Goal: Task Accomplishment & Management: Manage account settings

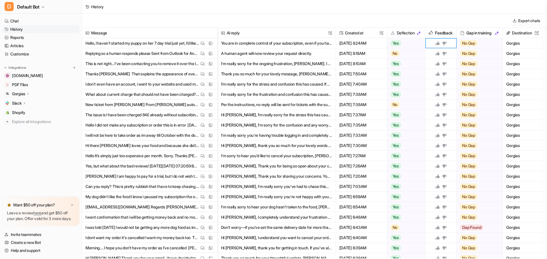
scroll to position [96, 0]
click at [29, 94] on icon at bounding box center [28, 94] width 4 height 4
click at [31, 128] on p "AI Agent" at bounding box center [24, 127] width 15 height 6
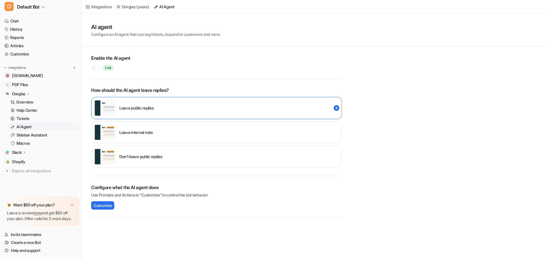
click at [93, 67] on div at bounding box center [95, 68] width 9 height 6
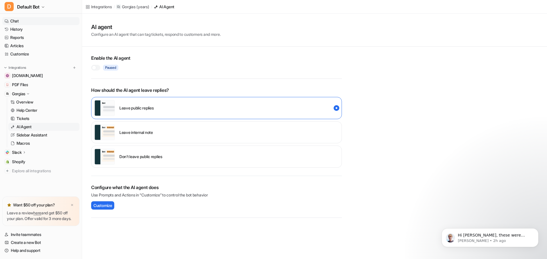
drag, startPoint x: 20, startPoint y: 29, endPoint x: 38, endPoint y: 24, distance: 18.2
click at [20, 29] on link "History" at bounding box center [40, 29] width 77 height 8
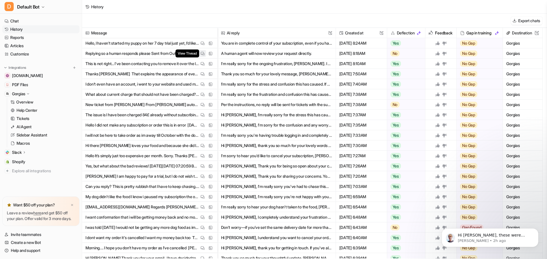
click at [203, 54] on img at bounding box center [202, 54] width 4 height 4
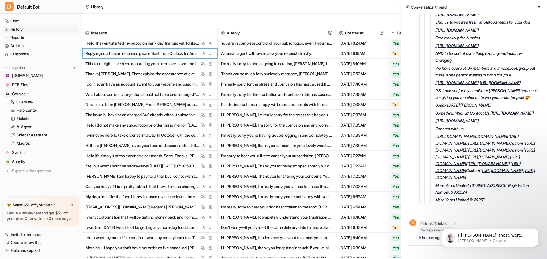
scroll to position [4317, 0]
click at [470, 223] on body "Hi Geoff Ah, these were shared but it sounds like there was no automatic email …" at bounding box center [489, 236] width 109 height 35
click at [537, 230] on icon "Dismiss notification" at bounding box center [536, 230] width 2 height 2
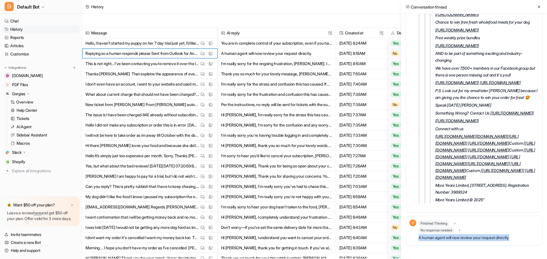
drag, startPoint x: 519, startPoint y: 238, endPoint x: 419, endPoint y: 240, distance: 100.0
click at [419, 240] on div "D Finished Thinking thought : "This ticket shows multiple replies from the AI (…" at bounding box center [474, 231] width 137 height 30
copy p "A human agent will now review your request directly."
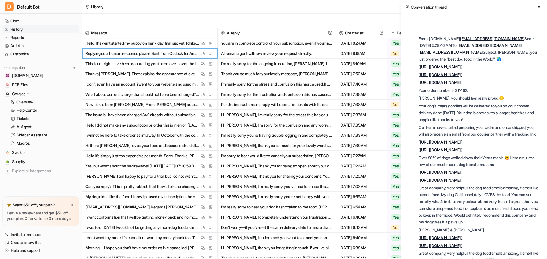
scroll to position [56, 0]
click at [463, 94] on p "Your order number is 311462." at bounding box center [478, 90] width 120 height 7
copy p "311462"
click at [26, 53] on link "Customize" at bounding box center [40, 54] width 77 height 8
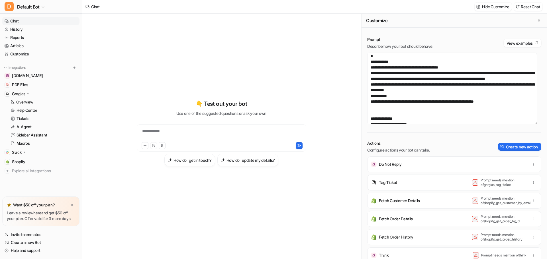
scroll to position [115, 0]
drag, startPoint x: 486, startPoint y: 90, endPoint x: 490, endPoint y: 101, distance: 11.9
click at [490, 101] on textarea at bounding box center [452, 89] width 170 height 72
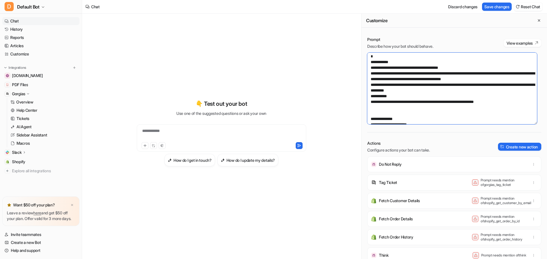
click at [451, 84] on textarea at bounding box center [452, 89] width 170 height 72
click at [494, 6] on button "Save changes" at bounding box center [497, 7] width 30 height 8
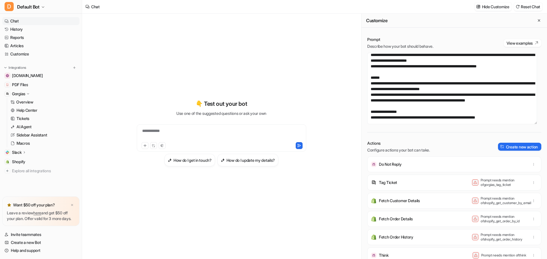
scroll to position [367, 0]
click at [459, 84] on textarea at bounding box center [452, 89] width 170 height 72
click at [390, 167] on p "Do Not Reply" at bounding box center [390, 165] width 23 height 6
click at [373, 165] on img at bounding box center [374, 165] width 6 height 6
click at [423, 83] on textarea at bounding box center [452, 89] width 170 height 72
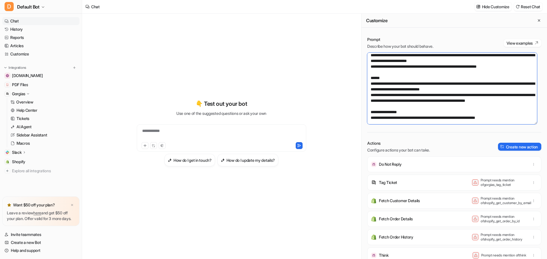
paste textarea "**********"
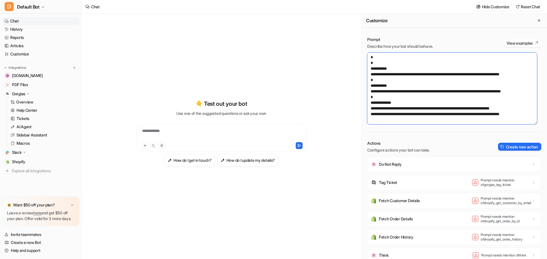
scroll to position [260, 0]
type textarea "**********"
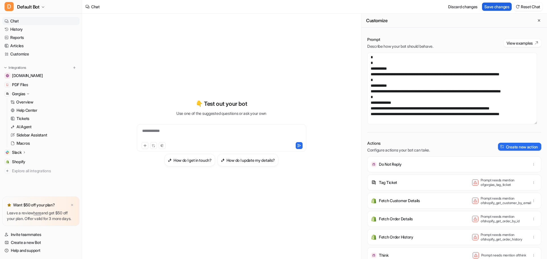
click at [496, 7] on button "Save changes" at bounding box center [497, 7] width 30 height 8
click at [33, 127] on link "AI Agent" at bounding box center [43, 127] width 71 height 8
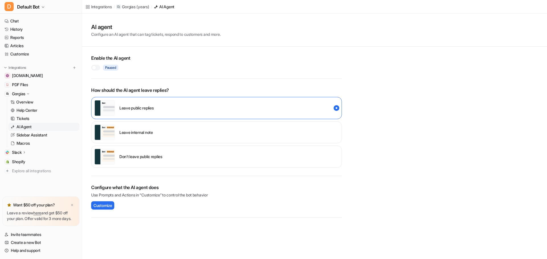
click at [99, 68] on div at bounding box center [95, 68] width 9 height 6
click at [17, 21] on link "Chat" at bounding box center [40, 21] width 77 height 8
click at [20, 30] on link "History" at bounding box center [40, 29] width 77 height 8
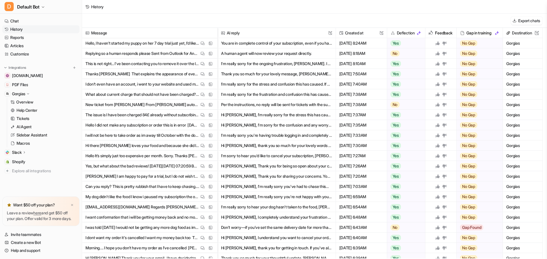
click at [225, 104] on button "Per the instructions, no reply will be sent for tickets with the subject "New t…" at bounding box center [276, 105] width 111 height 10
click at [167, 104] on p "New ticket from charles From charles automation Wed Aug 13 2025 05:39:17 How ha…" at bounding box center [142, 105] width 114 height 10
click at [202, 105] on img at bounding box center [202, 105] width 4 height 4
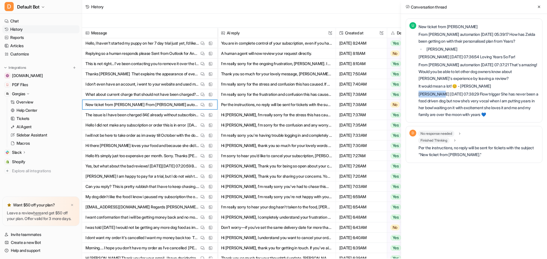
drag, startPoint x: 441, startPoint y: 94, endPoint x: 419, endPoint y: 96, distance: 22.1
click at [419, 96] on p "James Eakin Wed Aug 13 2025 07:38:29 Flow trigger She has never been a food dri…" at bounding box center [478, 104] width 120 height 27
copy p "James Eakin"
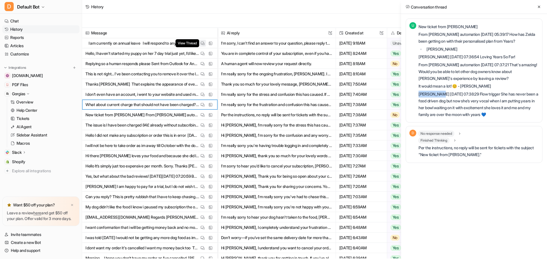
click at [203, 43] on img at bounding box center [202, 43] width 4 height 4
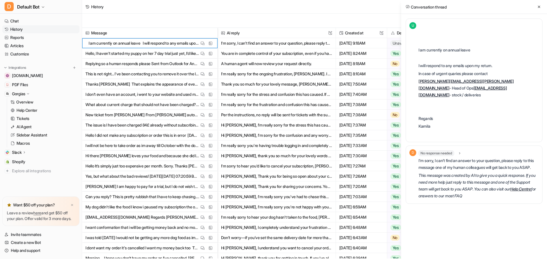
drag, startPoint x: 502, startPoint y: 200, endPoint x: 419, endPoint y: 177, distance: 86.3
click at [419, 177] on div "No response needed rationale : "The user has stated they are on annual leave an…" at bounding box center [478, 175] width 120 height 51
copy em "This message was created by AI to give you a quick response. If you need more h…"
click at [457, 244] on div "Conversation thread U ﻿ ﻿ I am currently on annual leave I will respond to any …" at bounding box center [474, 129] width 146 height 259
click at [539, 7] on icon at bounding box center [539, 7] width 4 height 4
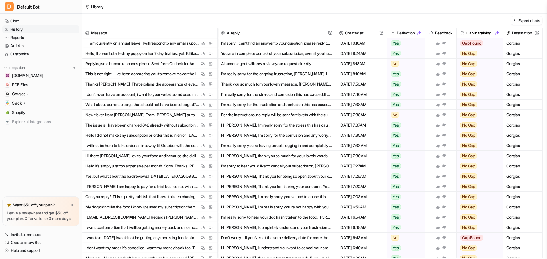
click at [449, 5] on div "History" at bounding box center [314, 7] width 465 height 14
click at [26, 54] on link "Customize" at bounding box center [40, 54] width 77 height 8
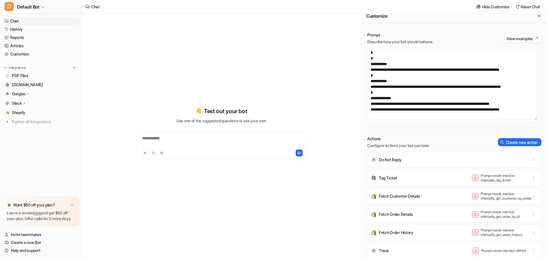
scroll to position [6, 0]
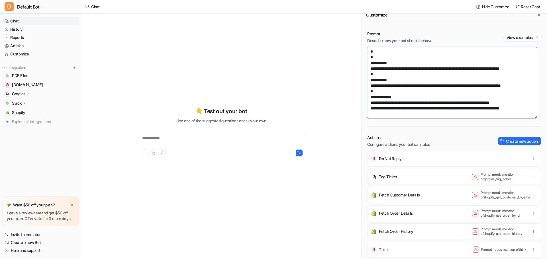
click at [384, 105] on textarea at bounding box center [452, 83] width 170 height 72
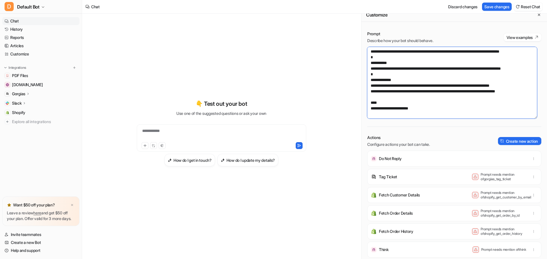
click at [397, 110] on textarea at bounding box center [452, 83] width 170 height 72
click at [431, 109] on textarea at bounding box center [452, 83] width 170 height 72
paste textarea "**********"
click at [442, 109] on textarea at bounding box center [452, 83] width 170 height 72
click at [396, 116] on textarea at bounding box center [452, 83] width 170 height 72
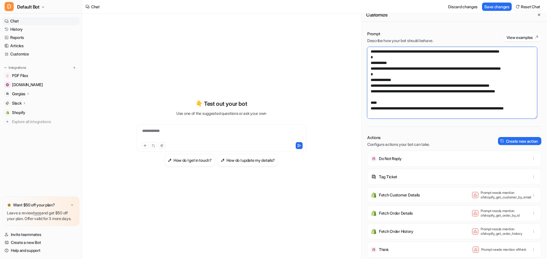
scroll to position [279, 0]
drag, startPoint x: 392, startPoint y: 104, endPoint x: 370, endPoint y: 92, distance: 25.1
click at [370, 92] on textarea at bounding box center [452, 83] width 170 height 72
click at [496, 6] on button "Save changes" at bounding box center [497, 7] width 30 height 8
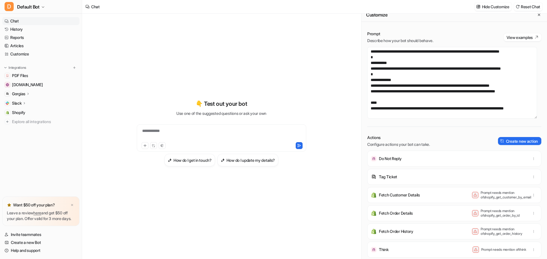
click at [390, 177] on p "Tag Ticket" at bounding box center [388, 177] width 18 height 6
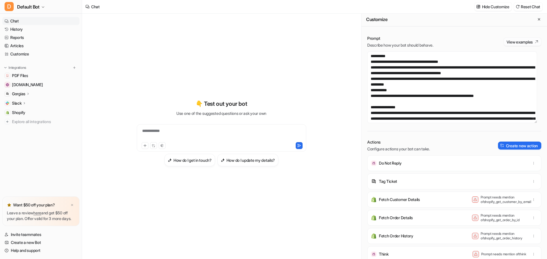
scroll to position [0, 0]
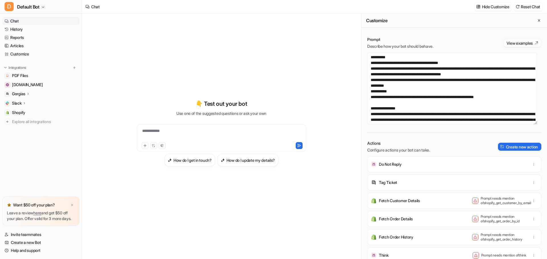
click at [528, 43] on button "View examples" at bounding box center [523, 43] width 38 height 8
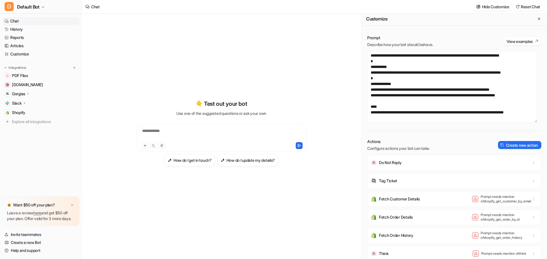
scroll to position [2, 0]
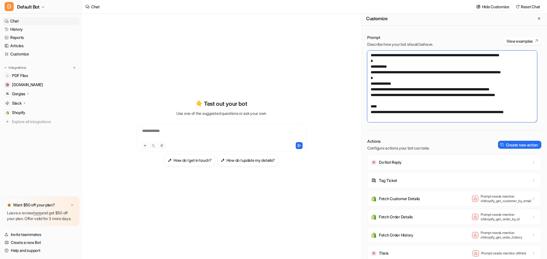
drag, startPoint x: 390, startPoint y: 107, endPoint x: 371, endPoint y: 102, distance: 19.8
click at [371, 102] on textarea at bounding box center [452, 87] width 170 height 72
paste textarea
click at [430, 113] on textarea at bounding box center [452, 87] width 170 height 72
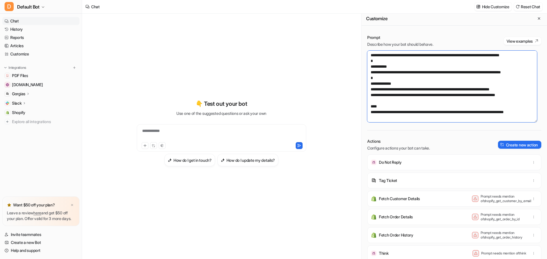
drag, startPoint x: 438, startPoint y: 101, endPoint x: 368, endPoint y: 101, distance: 70.6
click at [368, 101] on textarea at bounding box center [452, 87] width 170 height 72
click at [415, 107] on textarea at bounding box center [452, 87] width 170 height 72
drag, startPoint x: 480, startPoint y: 105, endPoint x: 415, endPoint y: 107, distance: 64.7
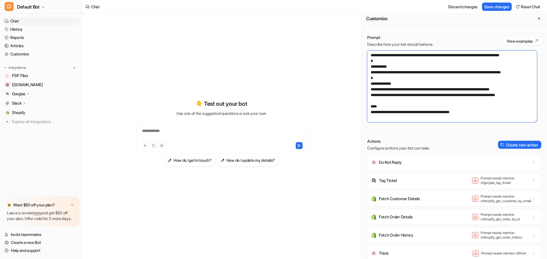
click at [415, 107] on textarea at bounding box center [452, 87] width 170 height 72
paste textarea "**********"
click at [432, 102] on textarea at bounding box center [452, 87] width 170 height 72
type textarea "**********"
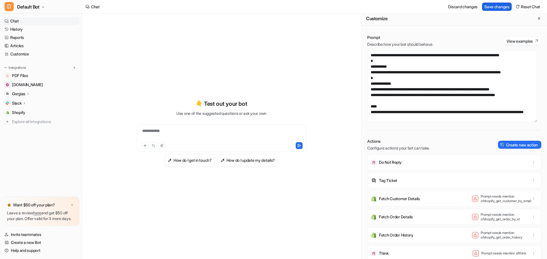
click at [499, 6] on button "Save changes" at bounding box center [497, 7] width 30 height 8
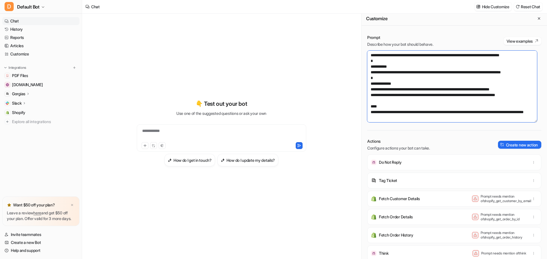
drag, startPoint x: 416, startPoint y: 107, endPoint x: 371, endPoint y: 95, distance: 46.6
click at [371, 95] on textarea at bounding box center [452, 87] width 170 height 72
click at [20, 28] on link "History" at bounding box center [40, 29] width 77 height 8
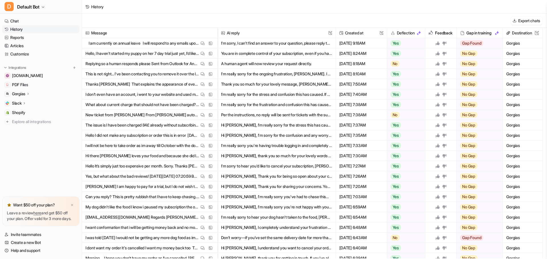
click at [27, 94] on icon at bounding box center [28, 94] width 4 height 4
click at [30, 127] on p "AI Agent" at bounding box center [24, 127] width 15 height 6
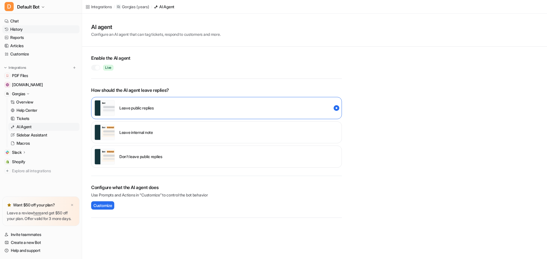
click at [17, 28] on link "History" at bounding box center [40, 29] width 77 height 8
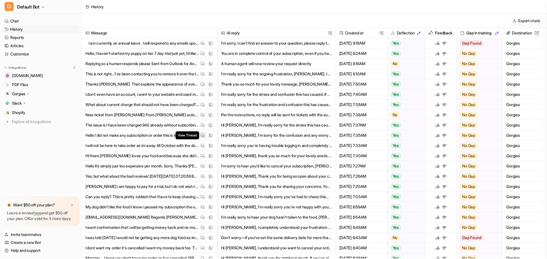
click at [203, 136] on img at bounding box center [202, 136] width 4 height 4
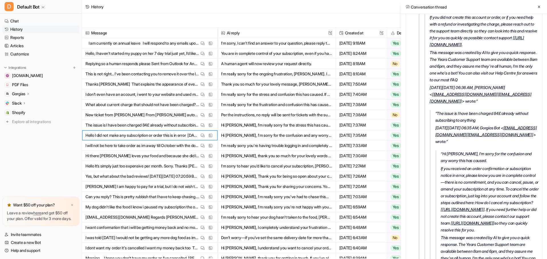
scroll to position [1850, 0]
drag, startPoint x: 488, startPoint y: 180, endPoint x: 422, endPoint y: 183, distance: 66.4
copy link "mostafa.damghani.md@gmail.com"
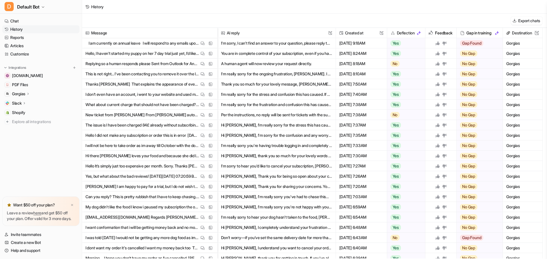
click at [25, 93] on p "Gorgias" at bounding box center [18, 94] width 13 height 6
click at [29, 126] on p "AI Agent" at bounding box center [24, 127] width 15 height 6
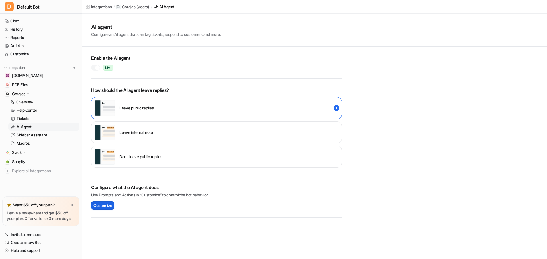
click at [109, 204] on span "Customize" at bounding box center [102, 206] width 19 height 6
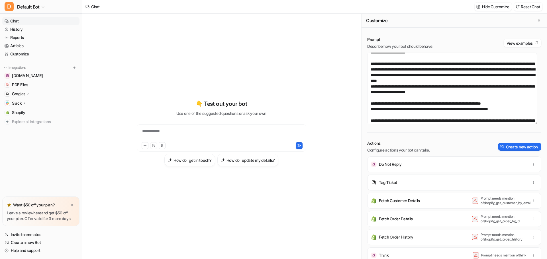
scroll to position [85, 0]
drag, startPoint x: 494, startPoint y: 104, endPoint x: 366, endPoint y: 99, distance: 128.2
click at [366, 99] on div "Prompt Describe how your bot should behave. View examples Actions Configure act…" at bounding box center [453, 148] width 185 height 234
click at [520, 109] on textarea at bounding box center [452, 89] width 170 height 72
drag, startPoint x: 492, startPoint y: 103, endPoint x: 369, endPoint y: 100, distance: 123.1
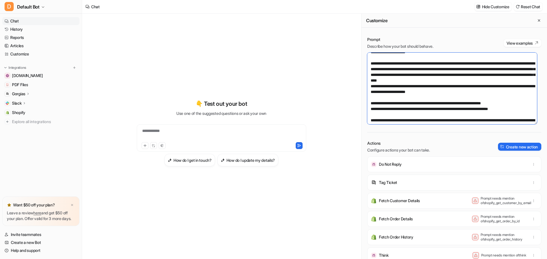
click at [369, 100] on textarea at bounding box center [452, 89] width 170 height 72
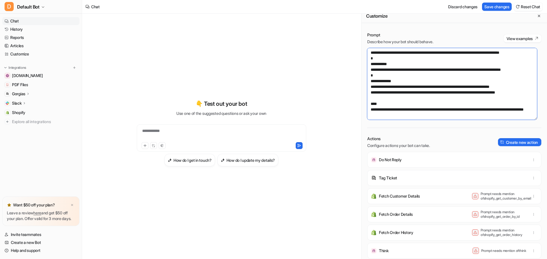
scroll to position [6, 0]
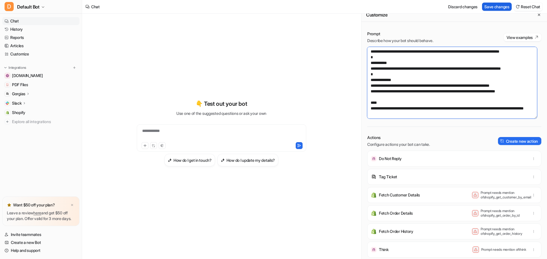
type textarea "**********"
click at [497, 7] on button "Save changes" at bounding box center [497, 7] width 30 height 8
click at [425, 88] on textarea at bounding box center [452, 83] width 170 height 72
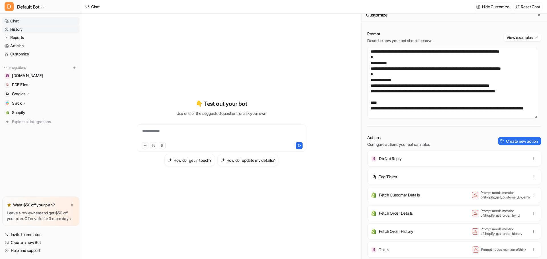
click at [19, 27] on link "History" at bounding box center [40, 29] width 77 height 8
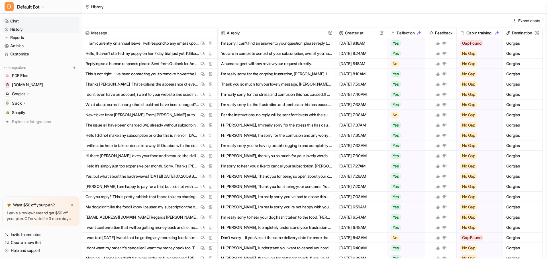
click at [15, 20] on link "Chat" at bounding box center [40, 21] width 77 height 8
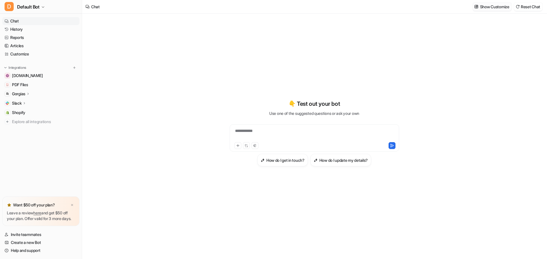
click at [495, 6] on p "Show Customize" at bounding box center [494, 7] width 29 height 6
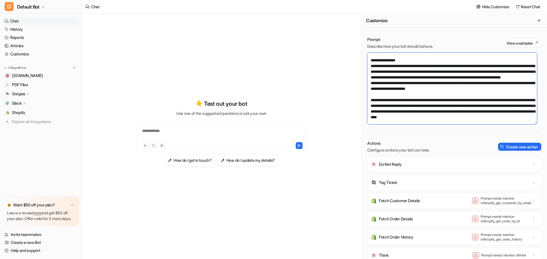
scroll to position [28, 0]
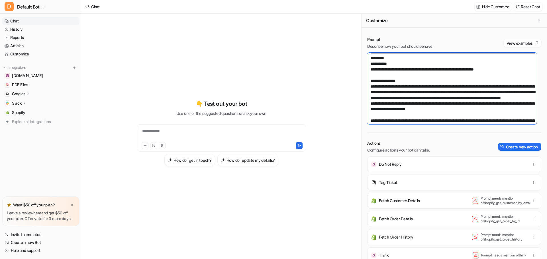
drag, startPoint x: 428, startPoint y: 93, endPoint x: 370, endPoint y: 85, distance: 58.6
click at [370, 85] on textarea at bounding box center [452, 89] width 170 height 72
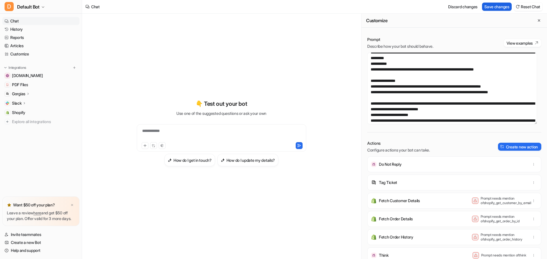
click at [494, 6] on button "Save changes" at bounding box center [497, 7] width 30 height 8
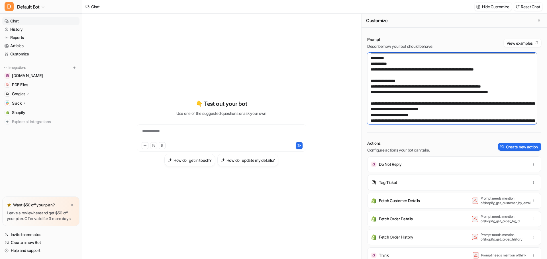
click at [436, 81] on textarea at bounding box center [452, 89] width 170 height 72
paste textarea "**********"
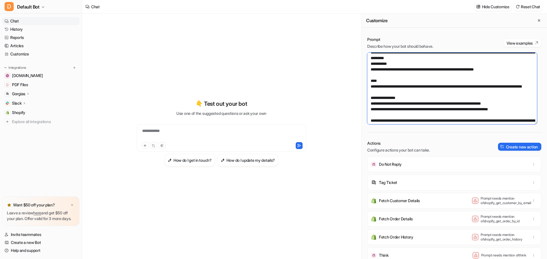
scroll to position [203, 0]
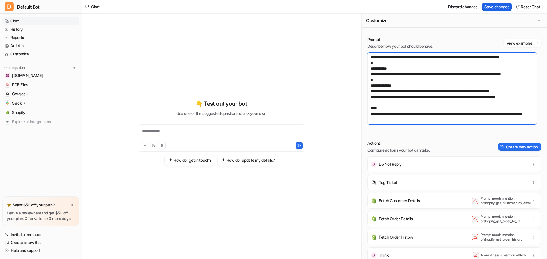
type textarea "**********"
click at [496, 5] on button "Save changes" at bounding box center [497, 7] width 30 height 8
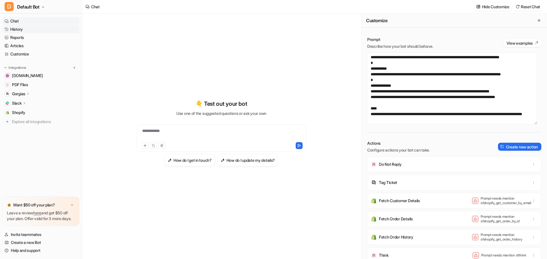
click at [24, 30] on link "History" at bounding box center [40, 29] width 77 height 8
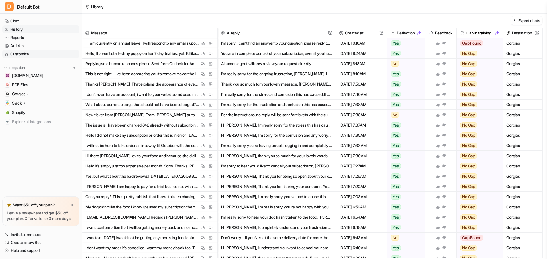
click at [31, 54] on link "Customize" at bounding box center [40, 54] width 77 height 8
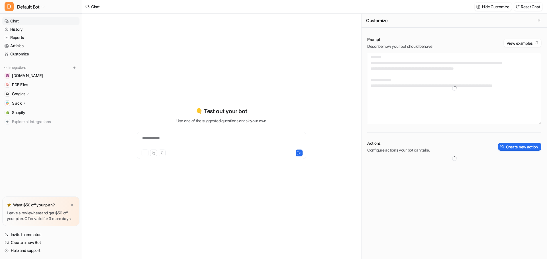
type textarea "**********"
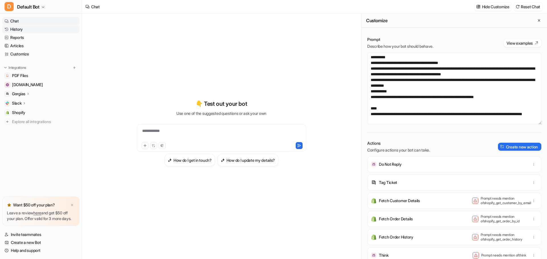
click at [20, 30] on link "History" at bounding box center [40, 29] width 77 height 8
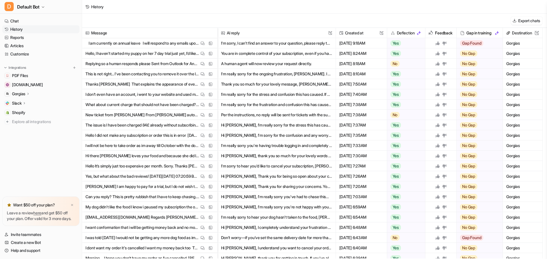
click at [24, 93] on p "Gorgias" at bounding box center [18, 94] width 13 height 6
click at [32, 126] on p "AI Agent" at bounding box center [24, 127] width 15 height 6
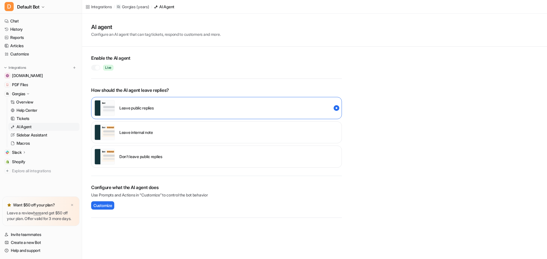
click at [92, 67] on div at bounding box center [95, 68] width 9 height 6
click at [99, 68] on div at bounding box center [95, 68] width 9 height 6
click at [18, 30] on link "History" at bounding box center [40, 29] width 77 height 8
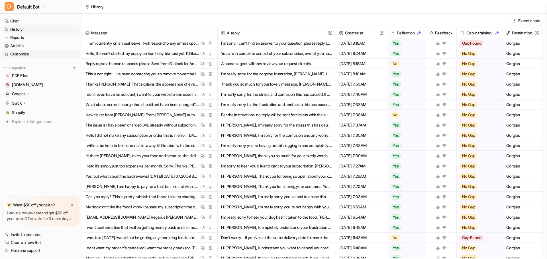
click at [26, 56] on link "Customize" at bounding box center [40, 54] width 77 height 8
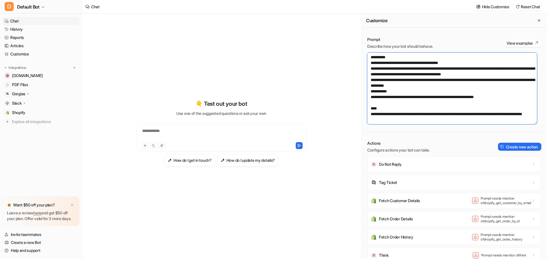
drag, startPoint x: 405, startPoint y: 96, endPoint x: 372, endPoint y: 106, distance: 34.9
click at [372, 106] on textarea at bounding box center [452, 89] width 170 height 72
click at [406, 108] on textarea at bounding box center [452, 89] width 170 height 72
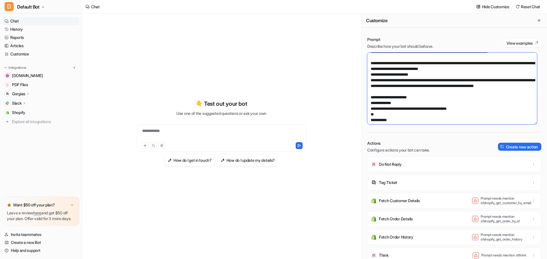
scroll to position [85, 0]
drag, startPoint x: 399, startPoint y: 98, endPoint x: 369, endPoint y: 71, distance: 40.5
click at [369, 71] on textarea at bounding box center [452, 89] width 170 height 72
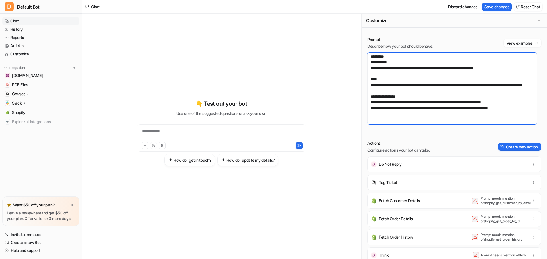
scroll to position [29, 0]
drag, startPoint x: 526, startPoint y: 117, endPoint x: 370, endPoint y: 102, distance: 156.5
click at [370, 102] on textarea at bounding box center [452, 89] width 170 height 72
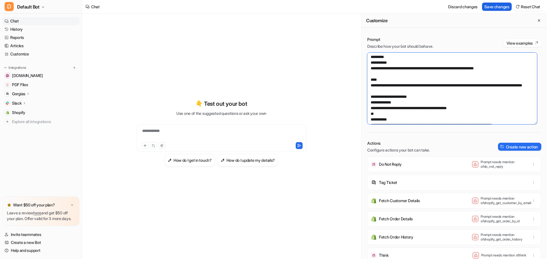
type textarea "**********"
click at [496, 6] on button "Save changes" at bounding box center [497, 7] width 30 height 8
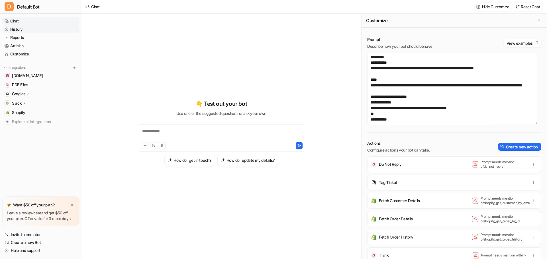
click at [21, 30] on link "History" at bounding box center [40, 29] width 77 height 8
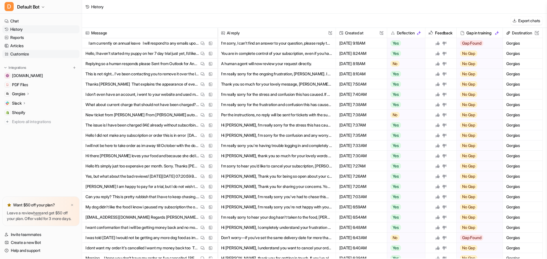
click at [27, 54] on link "Customize" at bounding box center [40, 54] width 77 height 8
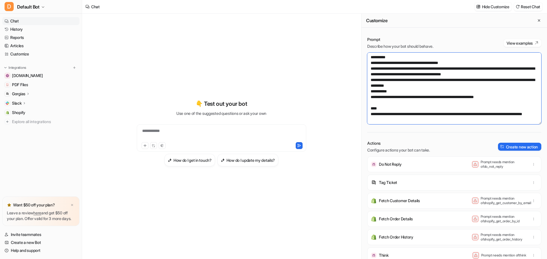
click at [456, 90] on textarea at bounding box center [454, 89] width 174 height 72
click at [21, 28] on link "History" at bounding box center [40, 29] width 77 height 8
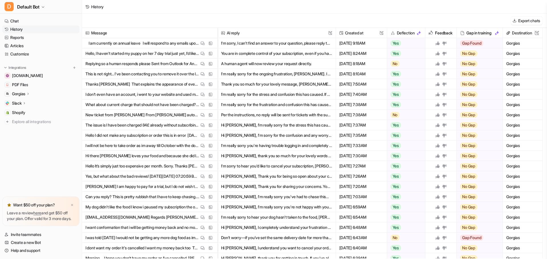
click at [25, 95] on p "Gorgias" at bounding box center [18, 94] width 13 height 6
click at [29, 127] on p "AI Agent" at bounding box center [24, 127] width 15 height 6
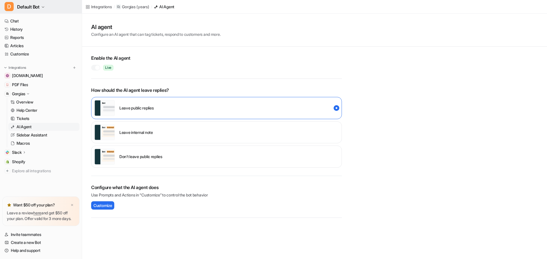
click at [44, 6] on icon "button" at bounding box center [42, 6] width 3 height 3
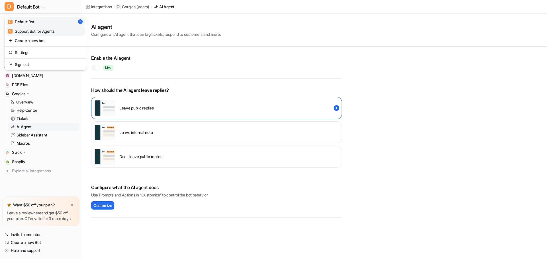
click at [42, 30] on div "S Support Bot for Agents" at bounding box center [31, 31] width 47 height 6
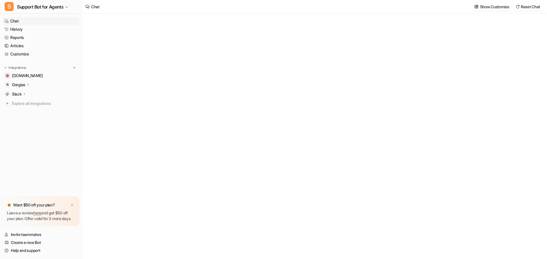
type textarea "**********"
click at [25, 85] on p "Gorgias" at bounding box center [18, 85] width 13 height 6
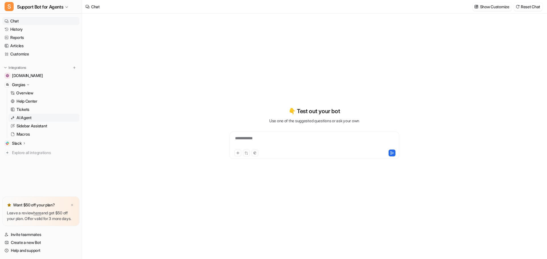
click at [29, 118] on p "AI Agent" at bounding box center [24, 118] width 15 height 6
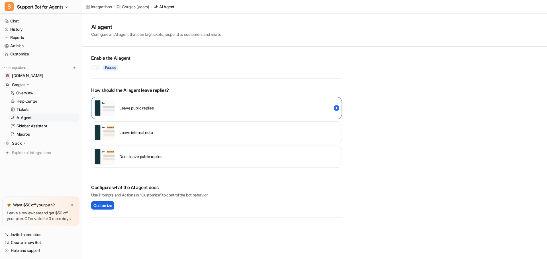
click at [109, 206] on span "Customize" at bounding box center [102, 206] width 19 height 6
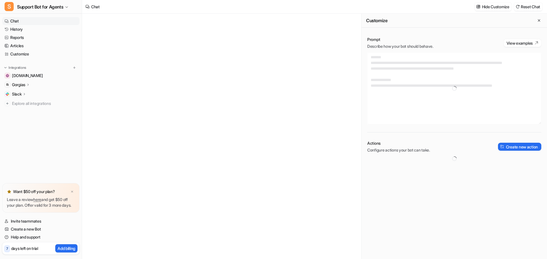
type textarea "**********"
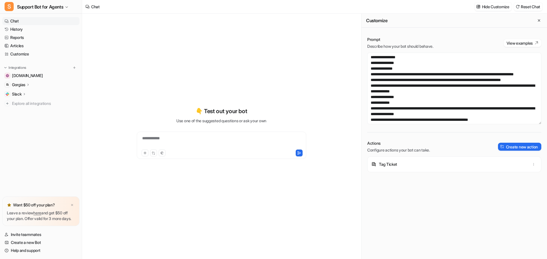
click at [22, 85] on p "Gorgias" at bounding box center [18, 85] width 13 height 6
click at [27, 119] on p "AI Agent" at bounding box center [24, 118] width 15 height 6
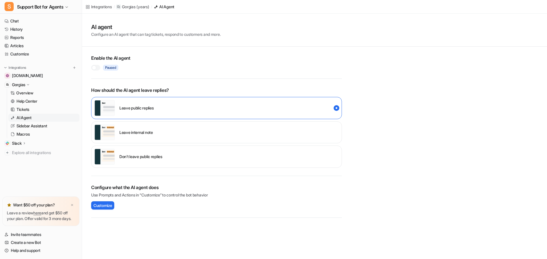
click at [98, 68] on div at bounding box center [95, 68] width 9 height 6
click at [68, 7] on icon "button" at bounding box center [66, 6] width 3 height 3
click at [38, 22] on link "D Default Bot" at bounding box center [45, 21] width 79 height 9
click at [67, 5] on button "S Support Bot for Agents" at bounding box center [41, 7] width 82 height 14
click at [37, 22] on link "D Default Bot" at bounding box center [45, 21] width 79 height 9
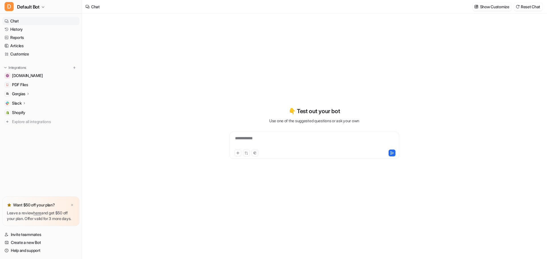
click at [19, 94] on p "Gorgias" at bounding box center [18, 94] width 13 height 6
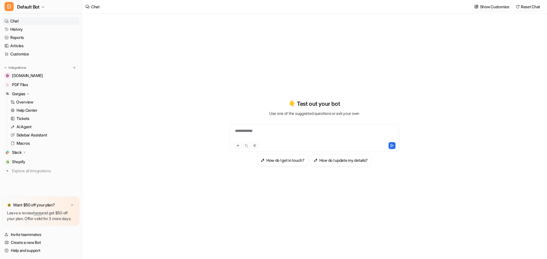
type textarea "**********"
click at [30, 125] on p "AI Agent" at bounding box center [24, 127] width 15 height 6
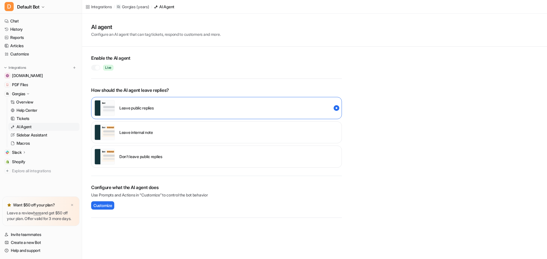
click at [93, 67] on div at bounding box center [95, 68] width 9 height 6
click at [19, 29] on link "History" at bounding box center [40, 29] width 77 height 8
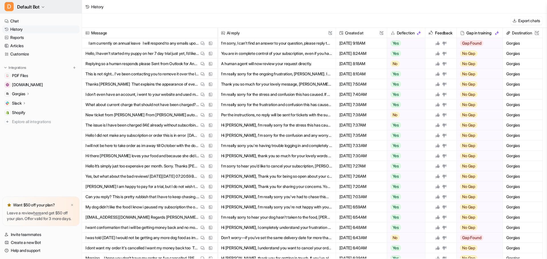
click at [44, 7] on icon "button" at bounding box center [42, 6] width 3 height 3
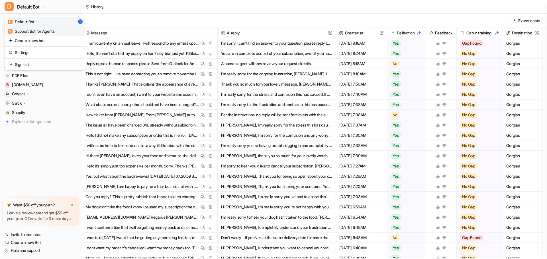
click at [43, 30] on div "S Support Bot for Agents" at bounding box center [31, 31] width 47 height 6
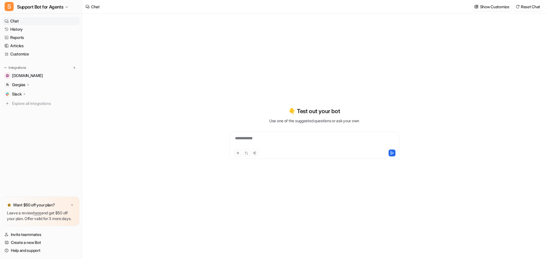
type textarea "**********"
click at [18, 28] on link "History" at bounding box center [40, 29] width 77 height 8
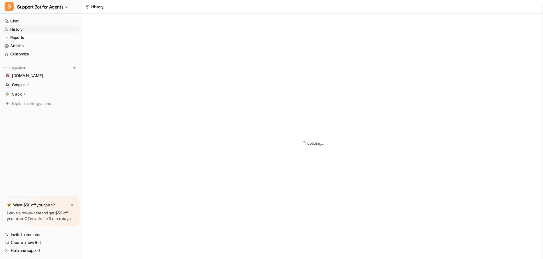
click at [20, 28] on link "History" at bounding box center [40, 29] width 77 height 8
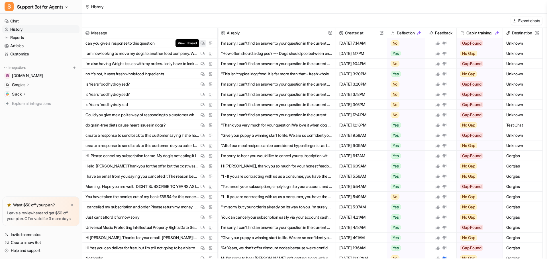
click at [203, 43] on img at bounding box center [202, 43] width 4 height 4
click at [290, 19] on div "Export chats" at bounding box center [314, 21] width 465 height 14
click at [28, 84] on icon at bounding box center [28, 85] width 4 height 4
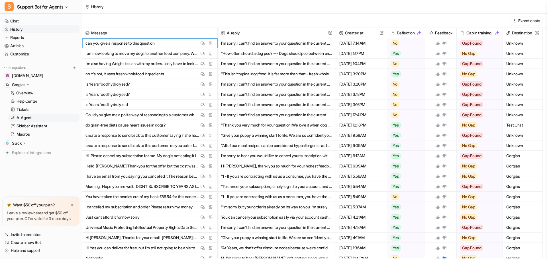
click at [28, 120] on p "AI Agent" at bounding box center [24, 118] width 15 height 6
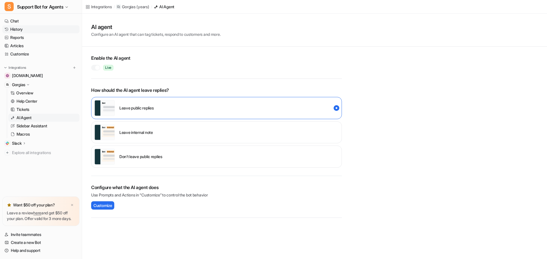
click at [19, 28] on link "History" at bounding box center [40, 29] width 77 height 8
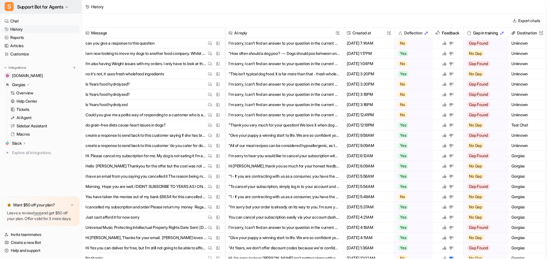
click at [67, 6] on icon "button" at bounding box center [66, 6] width 3 height 3
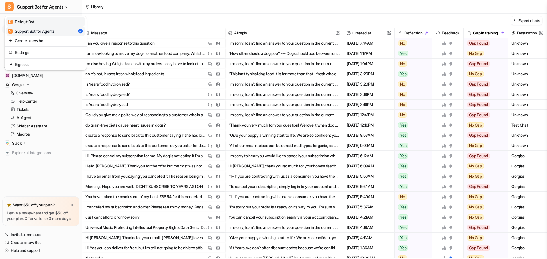
click at [34, 23] on div "D Default Bot" at bounding box center [21, 22] width 26 height 6
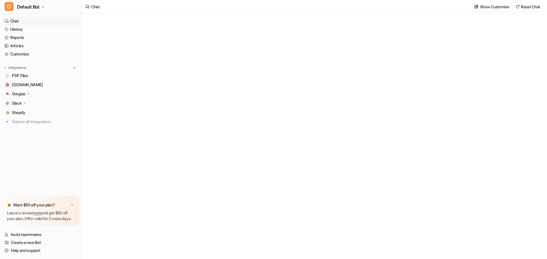
type textarea "**********"
click at [24, 93] on p "Gorgias" at bounding box center [18, 94] width 13 height 6
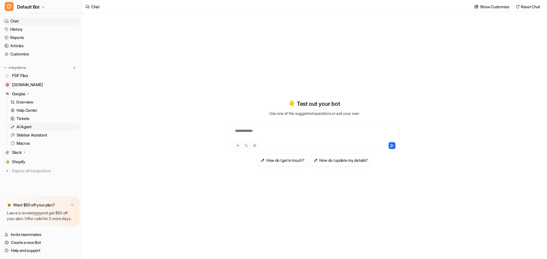
click at [32, 126] on link "AI Agent" at bounding box center [43, 127] width 71 height 8
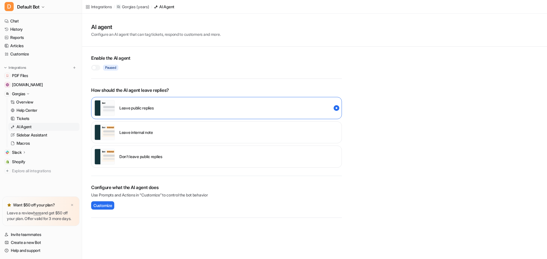
click at [99, 68] on div at bounding box center [95, 68] width 9 height 6
click at [21, 30] on link "History" at bounding box center [40, 29] width 77 height 8
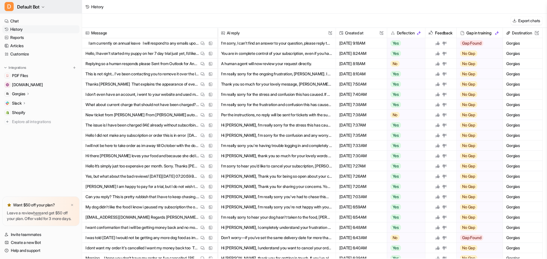
click at [42, 5] on icon "button" at bounding box center [42, 6] width 3 height 3
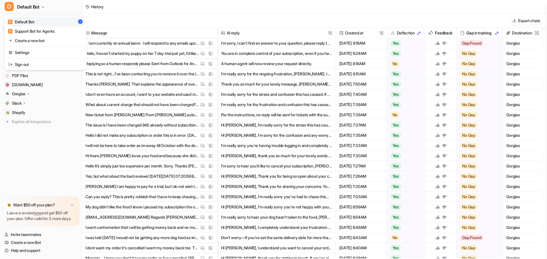
click at [128, 22] on div "D Default Bot D Default Bot S Support Bot for Agents Create a new bot Settings …" at bounding box center [273, 129] width 547 height 259
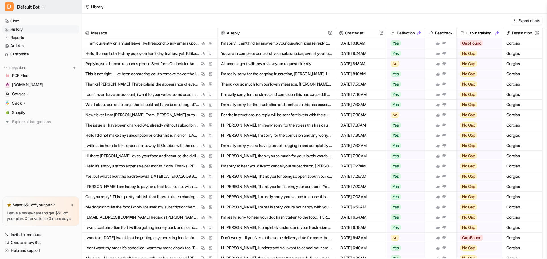
click at [44, 7] on icon "button" at bounding box center [43, 7] width 2 height 1
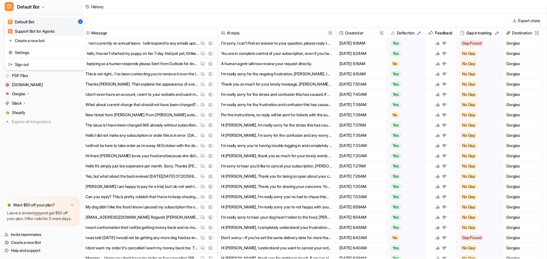
click at [45, 30] on div "S Support Bot for Agents" at bounding box center [31, 31] width 47 height 6
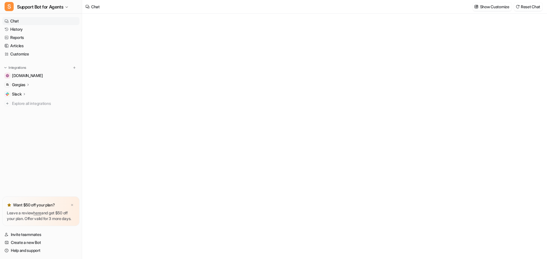
type textarea "**********"
click at [24, 28] on link "History" at bounding box center [40, 29] width 77 height 8
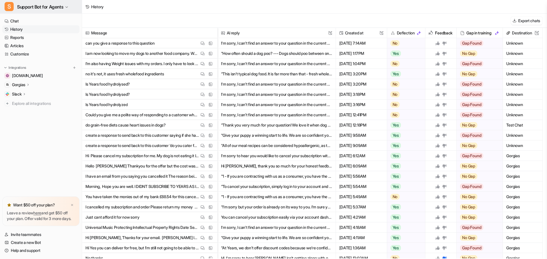
click at [70, 7] on button "S Support Bot for Agents" at bounding box center [41, 7] width 82 height 14
click at [128, 16] on div "S Support Bot for Agents D Default Bot S Support Bot for Agents Create a new bo…" at bounding box center [273, 129] width 547 height 259
click at [68, 7] on icon "button" at bounding box center [66, 6] width 3 height 3
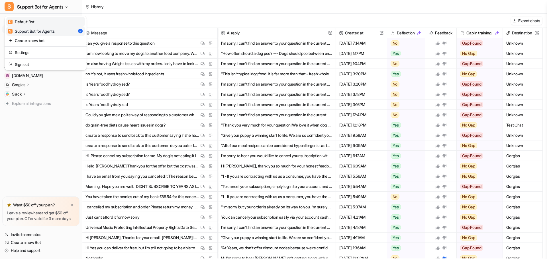
click at [41, 22] on link "D Default Bot" at bounding box center [45, 21] width 79 height 9
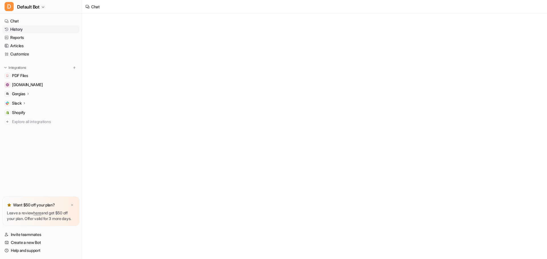
click at [22, 30] on link "History" at bounding box center [40, 29] width 77 height 8
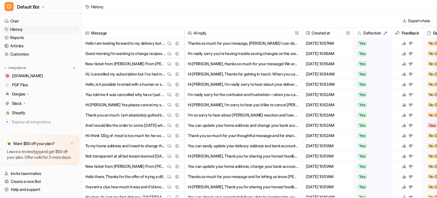
click at [77, 55] on nav "Chat History Reports Articles Customize Integrations [DOMAIN_NAME] PDF Files Go…" at bounding box center [41, 73] width 82 height 116
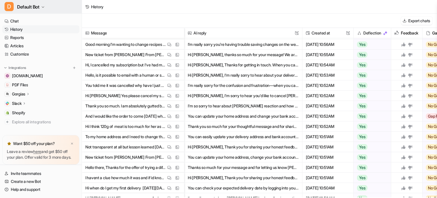
click at [43, 7] on icon "button" at bounding box center [43, 7] width 2 height 1
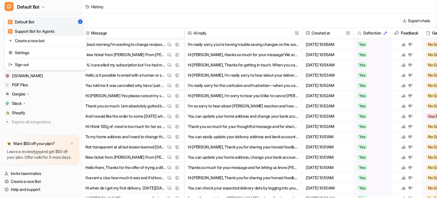
click at [46, 31] on div "S Support Bot for Agents" at bounding box center [31, 31] width 47 height 6
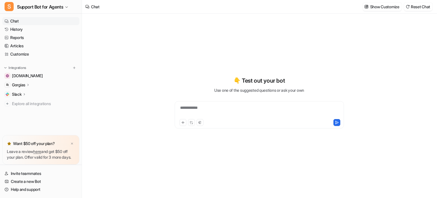
type textarea "**********"
click at [28, 85] on icon at bounding box center [28, 85] width 4 height 4
click at [30, 116] on p "AI Agent" at bounding box center [24, 118] width 15 height 6
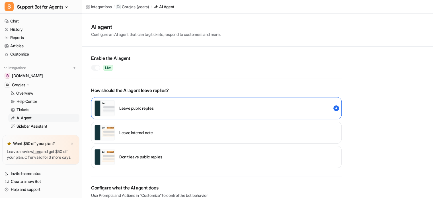
click at [93, 67] on div at bounding box center [95, 68] width 9 height 6
click at [22, 28] on link "History" at bounding box center [40, 29] width 77 height 8
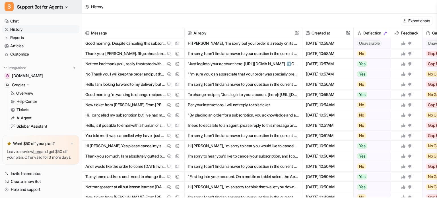
click at [65, 6] on button "S Support Bot for Agents" at bounding box center [41, 7] width 82 height 14
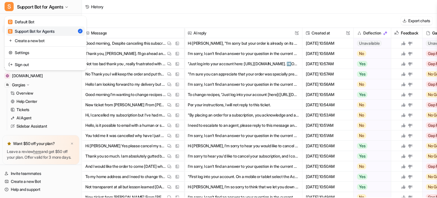
click at [26, 117] on div "S Support Bot for Agents D Default Bot S Support Bot for Agents Create a new bo…" at bounding box center [41, 99] width 82 height 198
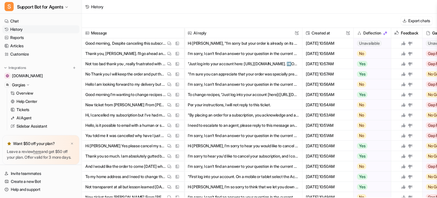
click at [26, 117] on p "AI Agent" at bounding box center [24, 118] width 15 height 6
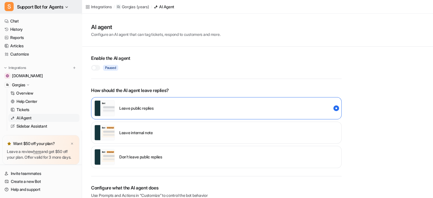
click at [59, 5] on span "Support Bot for Agents" at bounding box center [40, 7] width 46 height 8
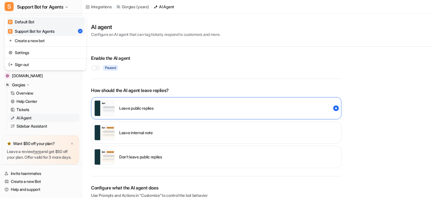
click at [46, 23] on link "D Default Bot" at bounding box center [45, 21] width 79 height 9
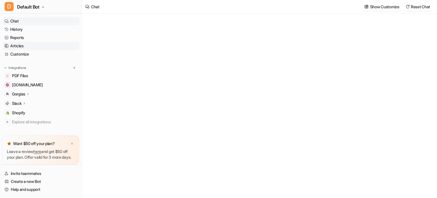
type textarea "**********"
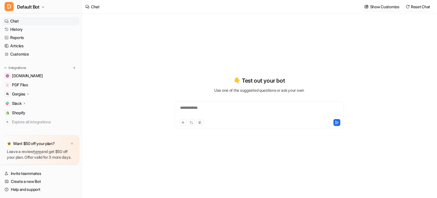
click at [28, 94] on icon at bounding box center [28, 94] width 4 height 4
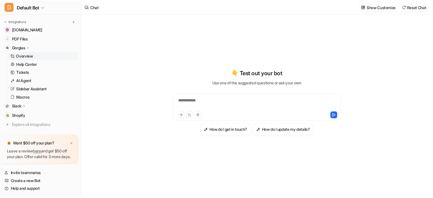
scroll to position [47, 0]
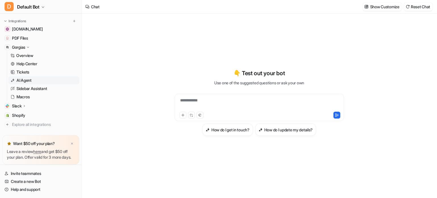
click at [29, 79] on p "AI Agent" at bounding box center [24, 80] width 15 height 6
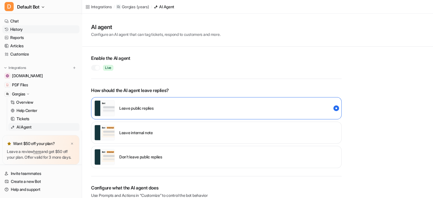
click at [19, 27] on link "History" at bounding box center [40, 29] width 77 height 8
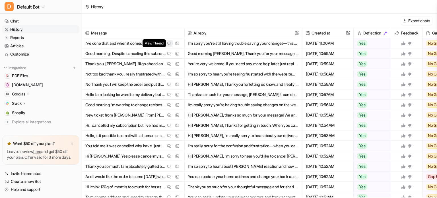
click at [169, 42] on img at bounding box center [169, 43] width 4 height 4
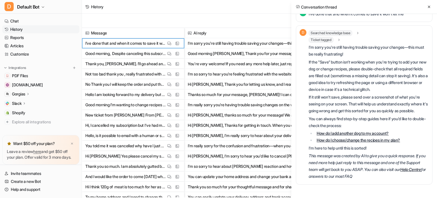
scroll to position [1162, 0]
click at [355, 133] on link "How do I add another dog to my account?" at bounding box center [353, 133] width 72 height 5
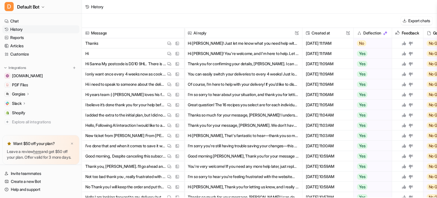
click at [27, 29] on link "History" at bounding box center [40, 29] width 77 height 8
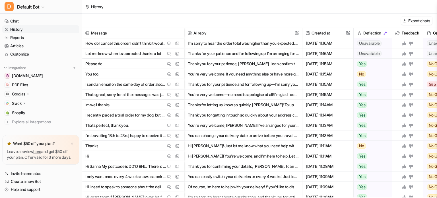
click at [221, 65] on button "Thank you for your patience, [PERSON_NAME]. I can confirm that for any changes …" at bounding box center [243, 64] width 111 height 10
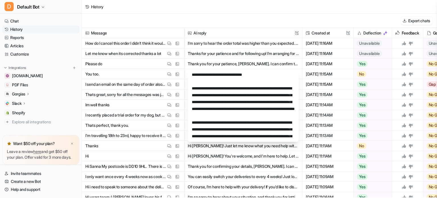
click at [144, 76] on span "You too. View Thread View Sources" at bounding box center [133, 74] width 98 height 10
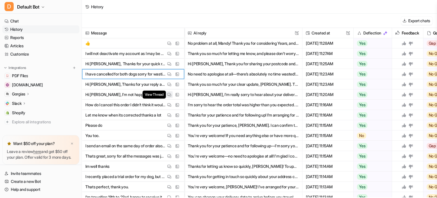
click at [171, 95] on img at bounding box center [169, 95] width 4 height 4
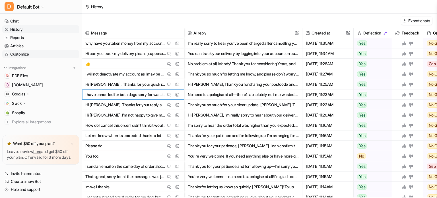
click at [32, 54] on link "Customize" at bounding box center [40, 54] width 77 height 8
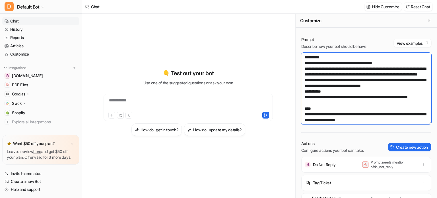
click at [304, 56] on textarea at bounding box center [367, 89] width 130 height 72
paste textarea "**********"
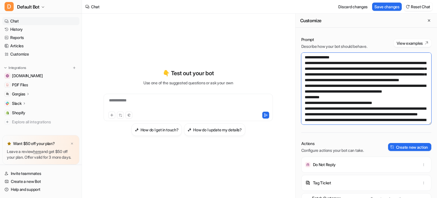
click at [362, 108] on textarea at bounding box center [367, 89] width 130 height 72
type textarea "**********"
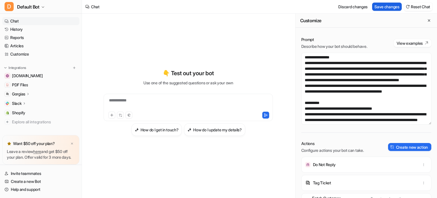
click at [381, 7] on button "Save changes" at bounding box center [388, 7] width 30 height 8
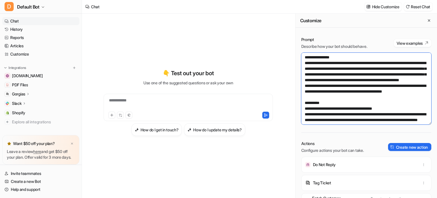
drag, startPoint x: 359, startPoint y: 109, endPoint x: 304, endPoint y: 53, distance: 78.7
click at [304, 53] on textarea at bounding box center [367, 89] width 130 height 72
click at [23, 30] on link "History" at bounding box center [40, 29] width 77 height 8
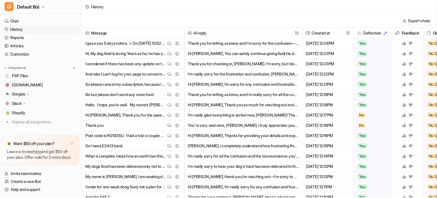
click at [23, 94] on p "Gorgias" at bounding box center [18, 94] width 13 height 6
click at [24, 54] on link "Customize" at bounding box center [40, 54] width 77 height 8
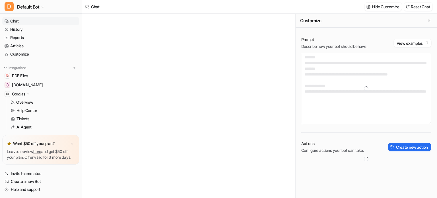
type textarea "**********"
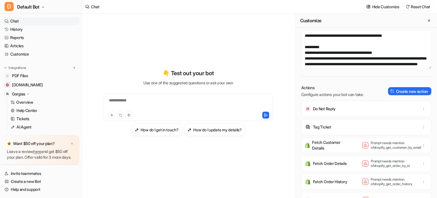
scroll to position [10, 0]
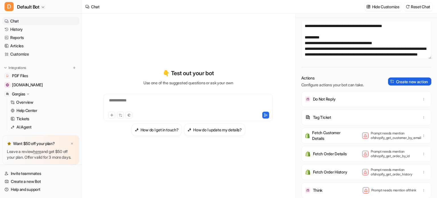
click at [393, 81] on button "Create new action" at bounding box center [409, 81] width 43 height 8
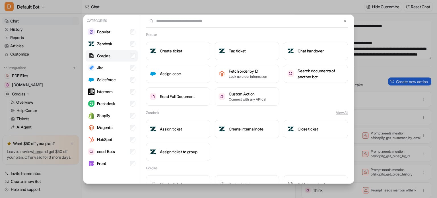
click at [118, 54] on li "Gorgias" at bounding box center [112, 55] width 52 height 11
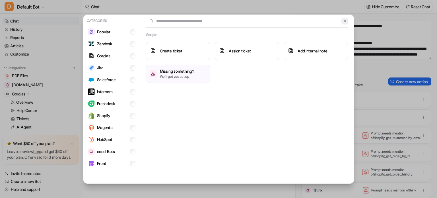
click at [345, 19] on img at bounding box center [345, 21] width 4 height 4
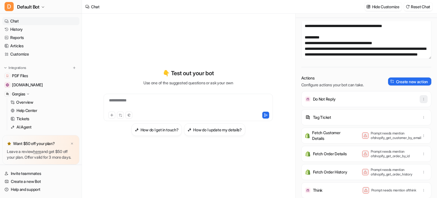
click at [422, 99] on icon "button" at bounding box center [424, 99] width 4 height 4
click at [331, 98] on p "Do Not Reply" at bounding box center [324, 99] width 23 height 6
drag, startPoint x: 339, startPoint y: 99, endPoint x: 308, endPoint y: 100, distance: 31.9
click at [308, 100] on div "Do Not Reply" at bounding box center [366, 99] width 125 height 16
click at [349, 99] on div "Do Not Reply" at bounding box center [366, 99] width 125 height 16
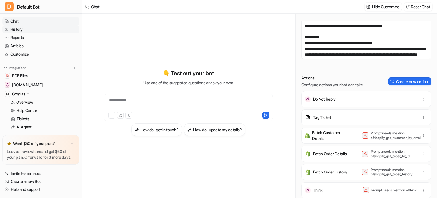
click at [25, 29] on link "History" at bounding box center [40, 29] width 77 height 8
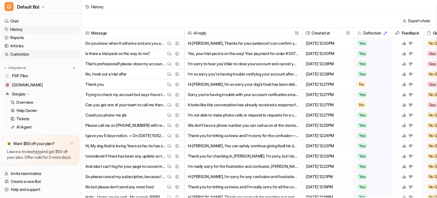
click at [26, 54] on link "Customize" at bounding box center [40, 54] width 77 height 8
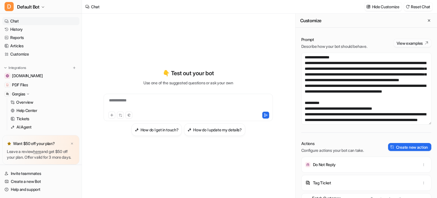
click at [405, 43] on button "View examples" at bounding box center [413, 43] width 38 height 8
click at [375, 94] on textarea at bounding box center [367, 89] width 130 height 72
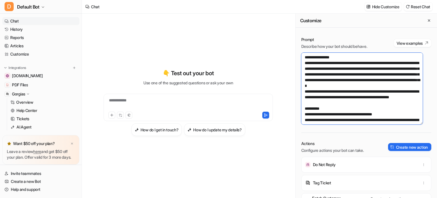
drag, startPoint x: 364, startPoint y: 110, endPoint x: 301, endPoint y: 55, distance: 83.2
click at [301, 55] on div "Prompt Describe how your bot should behave. View examples Actions Configure act…" at bounding box center [367, 119] width 142 height 177
paste textarea "**********"
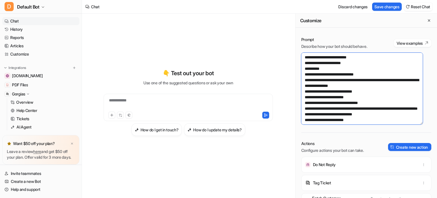
scroll to position [117, 0]
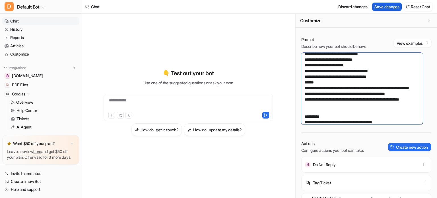
type textarea "**********"
click at [389, 7] on button "Save changes" at bounding box center [388, 7] width 30 height 8
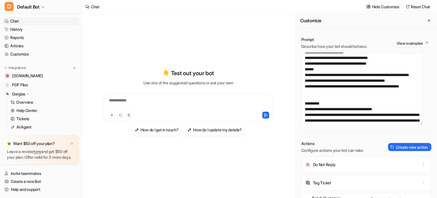
scroll to position [143, 0]
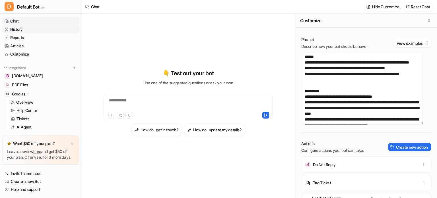
click at [20, 29] on link "History" at bounding box center [40, 29] width 77 height 8
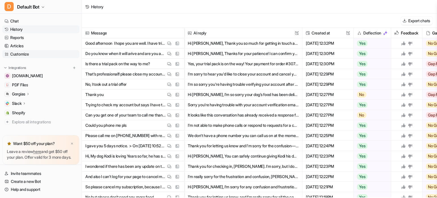
click at [26, 54] on link "Customize" at bounding box center [40, 54] width 77 height 8
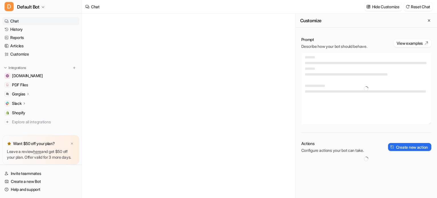
type textarea "**********"
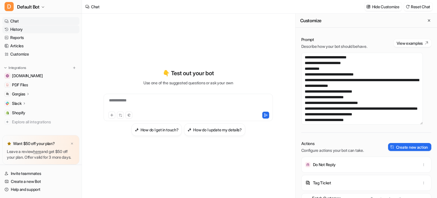
click at [25, 29] on link "History" at bounding box center [40, 29] width 77 height 8
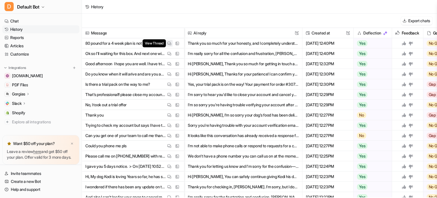
click at [169, 42] on img at bounding box center [169, 43] width 4 height 4
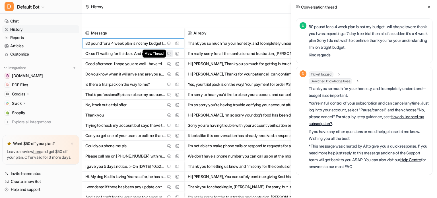
click at [170, 53] on img at bounding box center [169, 54] width 4 height 4
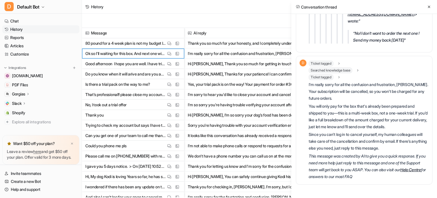
scroll to position [3729, 8]
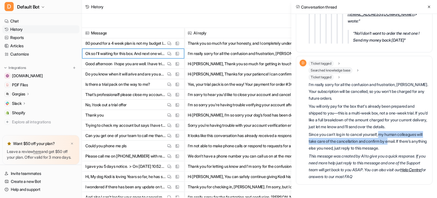
drag, startPoint x: 375, startPoint y: 135, endPoint x: 392, endPoint y: 144, distance: 18.9
click at [392, 144] on p "Since you can't log in to cancel yourself, my human colleagues will take care o…" at bounding box center [369, 141] width 120 height 21
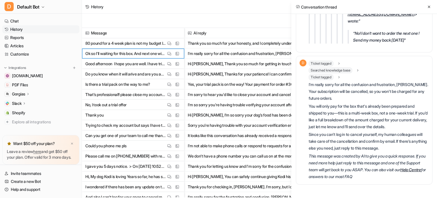
click at [400, 145] on p "Since you can't log in to cancel yourself, my human colleagues will take care o…" at bounding box center [369, 141] width 120 height 21
drag, startPoint x: 387, startPoint y: 96, endPoint x: 342, endPoint y: 96, distance: 45.6
click at [348, 24] on p "[DATE][DATE] 11:04 AM, [PERSON_NAME] < [EMAIL_ADDRESS][DOMAIN_NAME] [ [EMAIL_AD…" at bounding box center [388, 10] width 81 height 27
copy p "[EMAIL_ADDRESS][DOMAIN_NAME] ]"
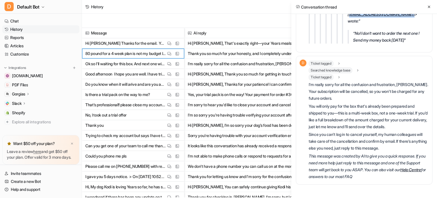
click at [27, 92] on icon at bounding box center [28, 94] width 4 height 4
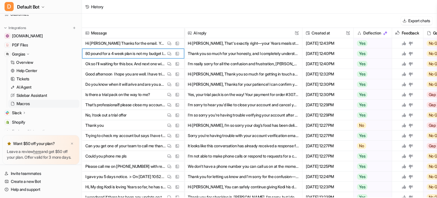
scroll to position [0, 0]
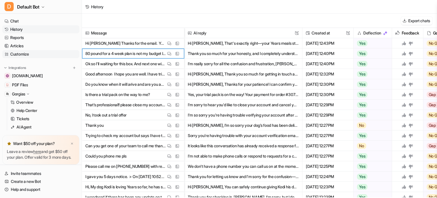
click at [25, 55] on link "Customize" at bounding box center [40, 54] width 77 height 8
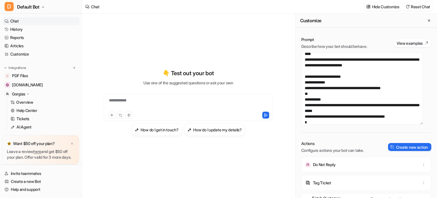
scroll to position [252, 0]
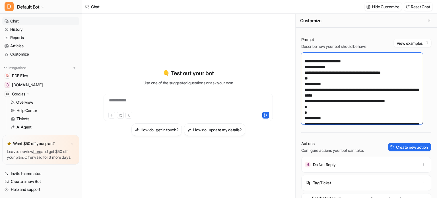
drag, startPoint x: 400, startPoint y: 78, endPoint x: 301, endPoint y: 67, distance: 99.8
click at [302, 67] on textarea at bounding box center [363, 89] width 122 height 72
click at [22, 28] on link "History" at bounding box center [40, 29] width 77 height 8
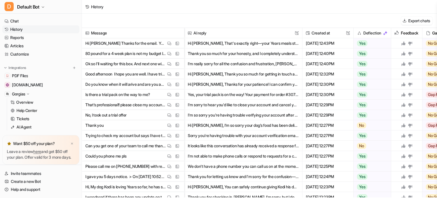
click at [131, 63] on p "Ok so I'll waiting for this box. And next one wish canceled subscription... śr.…" at bounding box center [125, 64] width 81 height 10
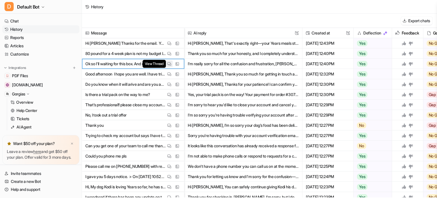
click at [170, 64] on img at bounding box center [169, 64] width 4 height 4
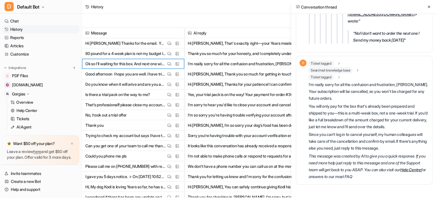
scroll to position [3730, 14]
click at [337, 63] on icon at bounding box center [339, 64] width 4 height 4
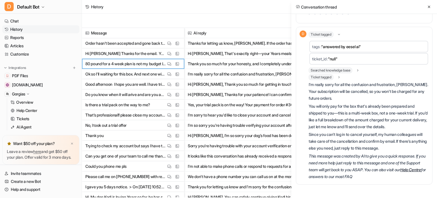
click at [337, 79] on icon at bounding box center [339, 77] width 4 height 4
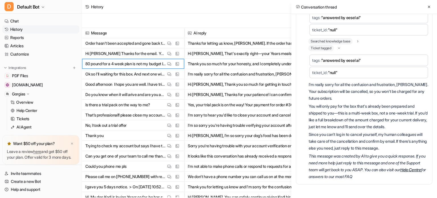
click at [28, 30] on link "History" at bounding box center [40, 29] width 77 height 8
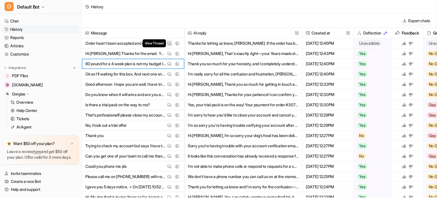
click at [170, 43] on img at bounding box center [169, 43] width 4 height 4
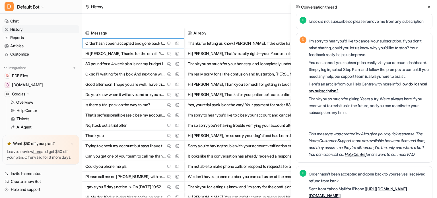
scroll to position [6, 1]
click at [24, 52] on link "Customize" at bounding box center [40, 54] width 77 height 8
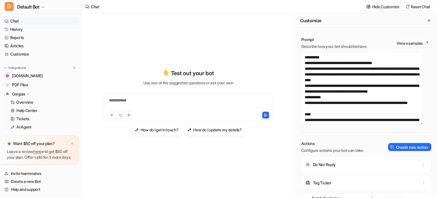
scroll to position [185, 0]
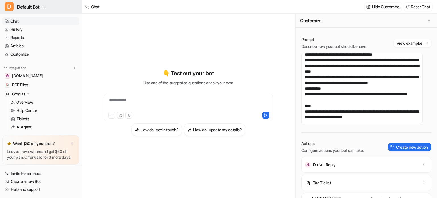
click at [42, 6] on icon "button" at bounding box center [42, 6] width 3 height 3
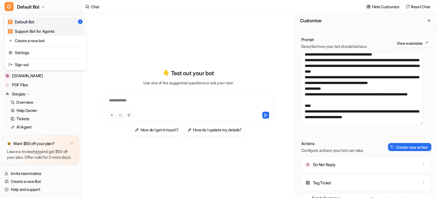
click at [44, 32] on div "S Support Bot for Agents" at bounding box center [31, 31] width 47 height 6
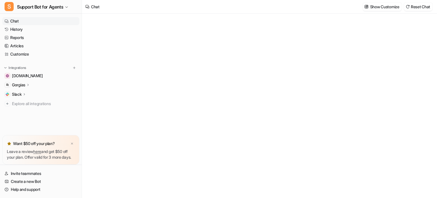
type textarea "**********"
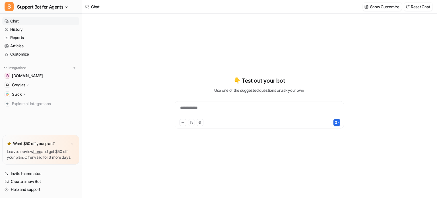
click at [27, 85] on icon at bounding box center [28, 85] width 4 height 4
click at [28, 117] on p "AI Agent" at bounding box center [24, 118] width 15 height 6
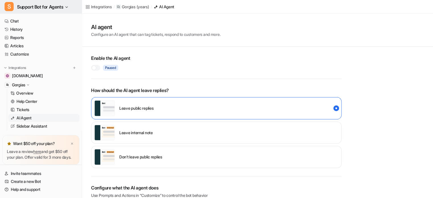
click at [65, 5] on button "S Support Bot for Agents" at bounding box center [41, 7] width 82 height 14
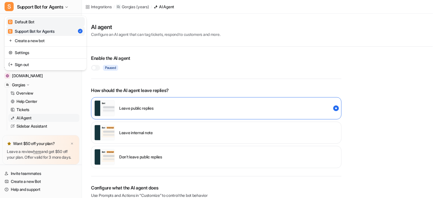
click at [39, 22] on link "D Default Bot" at bounding box center [45, 21] width 79 height 9
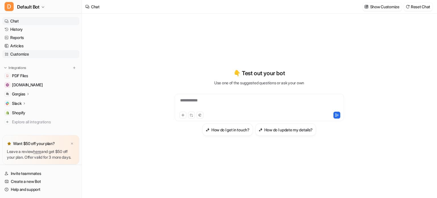
click at [24, 52] on link "Customize" at bounding box center [40, 54] width 77 height 8
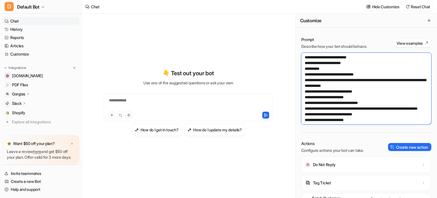
click at [399, 72] on textarea at bounding box center [367, 89] width 130 height 72
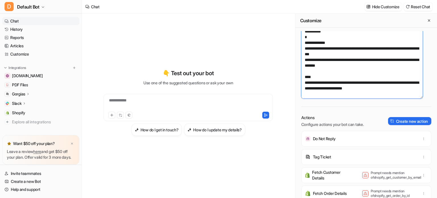
scroll to position [56, 0]
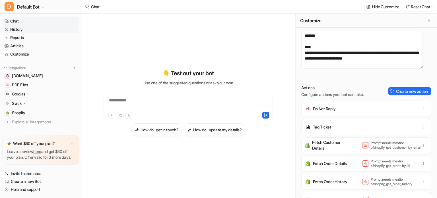
click at [31, 30] on link "History" at bounding box center [40, 29] width 77 height 8
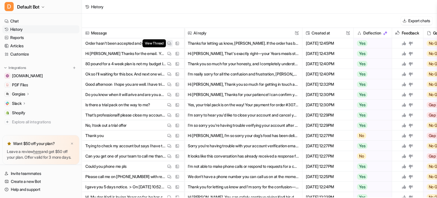
click at [170, 43] on img at bounding box center [169, 43] width 4 height 4
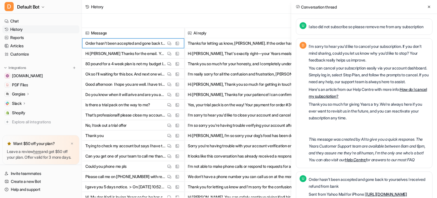
drag, startPoint x: 309, startPoint y: 151, endPoint x: 341, endPoint y: 186, distance: 47.0
click at [341, 168] on div "D I'm sorry to hear you'd like to cancel your subscription. If you don’t mind s…" at bounding box center [364, 103] width 137 height 130
drag, startPoint x: 341, startPoint y: 186, endPoint x: 352, endPoint y: 184, distance: 10.6
drag, startPoint x: 352, startPoint y: 184, endPoint x: 371, endPoint y: 140, distance: 48.6
click at [371, 140] on p "This message was created by AI to give you a quick response. The Years Customer…" at bounding box center [369, 142] width 120 height 41
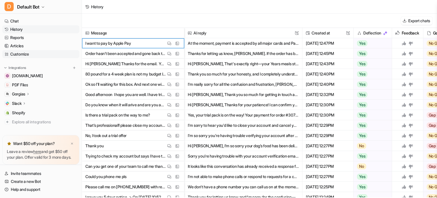
click at [29, 55] on link "Customize" at bounding box center [40, 54] width 77 height 8
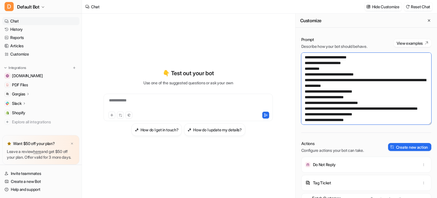
click at [380, 82] on textarea at bounding box center [367, 89] width 130 height 72
click at [20, 29] on link "History" at bounding box center [40, 29] width 77 height 8
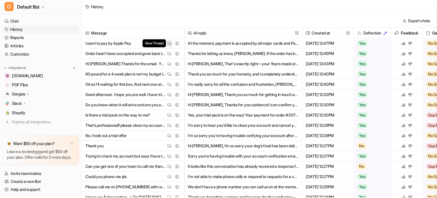
click at [170, 43] on img at bounding box center [169, 43] width 4 height 4
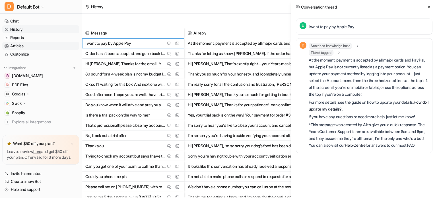
click at [19, 45] on link "Articles" at bounding box center [40, 46] width 77 height 8
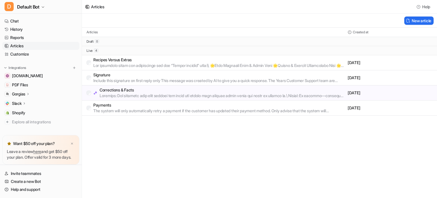
click at [122, 75] on p "Signature" at bounding box center [219, 75] width 252 height 6
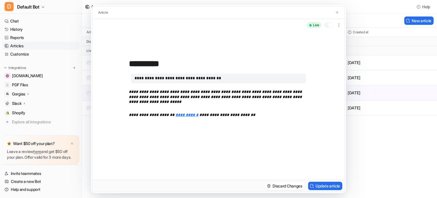
click at [327, 24] on div at bounding box center [328, 25] width 9 height 6
click at [324, 185] on button "Update article" at bounding box center [325, 186] width 34 height 8
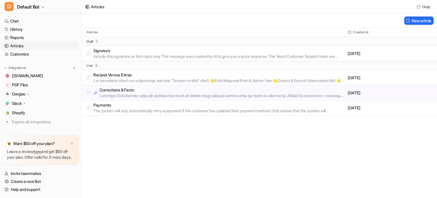
click at [32, 45] on link "Articles" at bounding box center [40, 46] width 77 height 8
click at [118, 54] on p "Include this signature on first reply only This message was created by AI to gi…" at bounding box center [219, 57] width 252 height 6
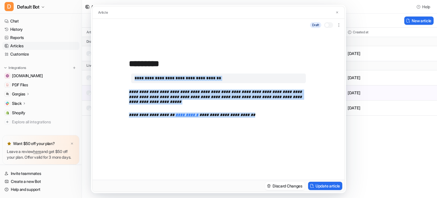
drag, startPoint x: 247, startPoint y: 117, endPoint x: 132, endPoint y: 70, distance: 124.2
click at [132, 70] on div "**********" at bounding box center [218, 123] width 179 height 109
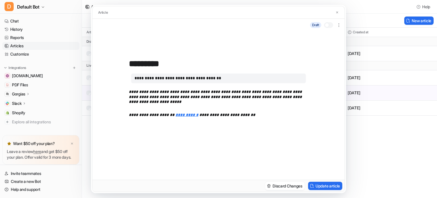
drag, startPoint x: 131, startPoint y: 63, endPoint x: 252, endPoint y: 116, distance: 132.4
click at [252, 116] on div "**********" at bounding box center [219, 105] width 252 height 148
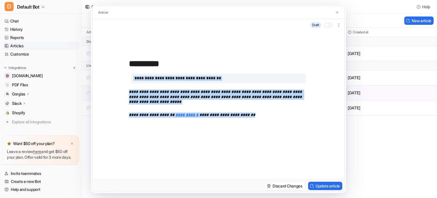
drag, startPoint x: 248, startPoint y: 115, endPoint x: 133, endPoint y: 78, distance: 121.0
click at [133, 78] on div "**********" at bounding box center [218, 125] width 179 height 105
click at [338, 14] on img at bounding box center [337, 13] width 3 height 4
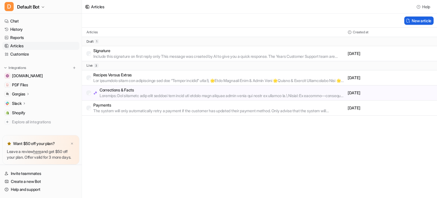
click at [420, 20] on button "New article" at bounding box center [419, 21] width 29 height 8
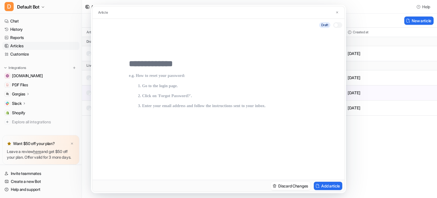
click at [178, 62] on input "text" at bounding box center [218, 64] width 179 height 10
type input "**********"
click at [163, 75] on p at bounding box center [218, 125] width 179 height 105
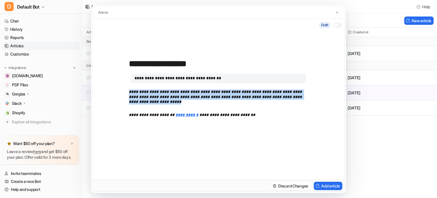
drag, startPoint x: 161, startPoint y: 103, endPoint x: 120, endPoint y: 91, distance: 42.9
click at [120, 91] on div "**********" at bounding box center [219, 105] width 252 height 148
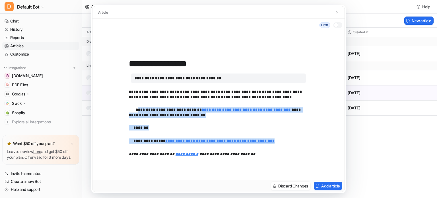
drag, startPoint x: 137, startPoint y: 103, endPoint x: 292, endPoint y: 140, distance: 159.3
click at [292, 140] on div "**********" at bounding box center [218, 125] width 179 height 105
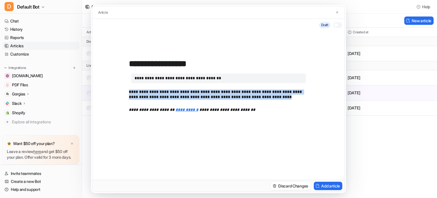
drag, startPoint x: 267, startPoint y: 98, endPoint x: 127, endPoint y: 90, distance: 140.0
click at [127, 90] on div "**********" at bounding box center [219, 105] width 252 height 148
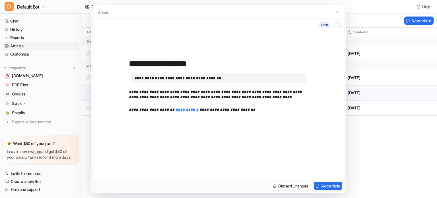
click at [341, 27] on div at bounding box center [337, 25] width 9 height 6
click at [332, 187] on button "Add article" at bounding box center [328, 186] width 28 height 8
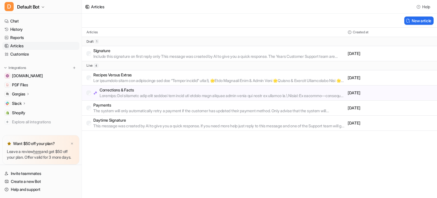
click at [155, 54] on p "Include this signature on first reply only This message was created by AI to gi…" at bounding box center [219, 57] width 252 height 6
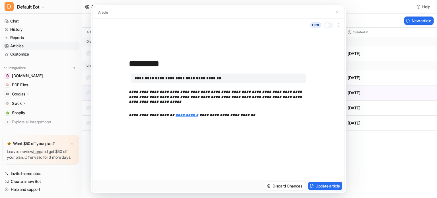
click at [130, 62] on input "*********" at bounding box center [218, 64] width 179 height 10
type input "**********"
click at [323, 185] on button "Update article" at bounding box center [325, 186] width 34 height 8
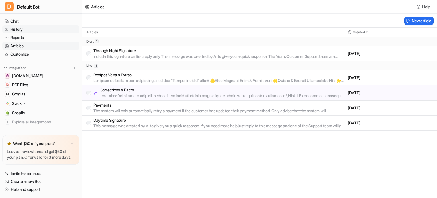
click at [23, 28] on link "History" at bounding box center [40, 29] width 77 height 8
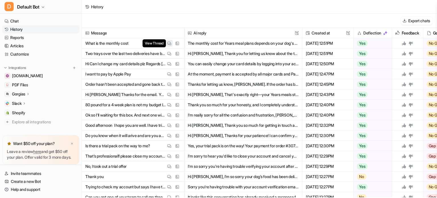
click at [168, 43] on img at bounding box center [169, 43] width 4 height 4
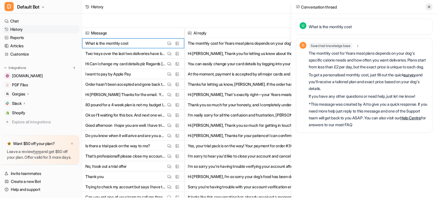
click at [429, 7] on icon at bounding box center [429, 7] width 2 height 2
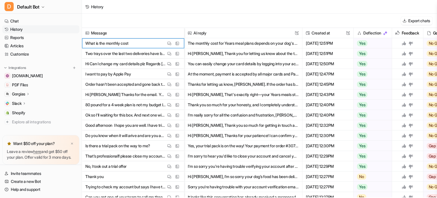
click at [406, 44] on icon at bounding box center [404, 43] width 4 height 4
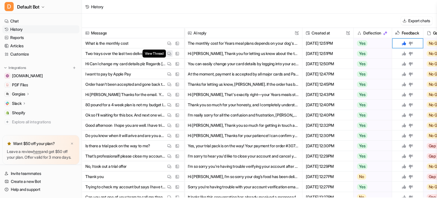
click at [170, 54] on img at bounding box center [169, 54] width 4 height 4
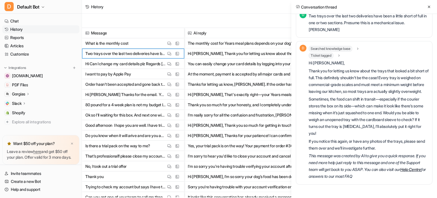
scroll to position [17, 0]
click at [429, 6] on icon at bounding box center [429, 7] width 4 height 4
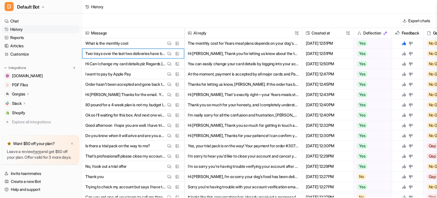
click at [404, 54] on icon at bounding box center [404, 54] width 4 height 4
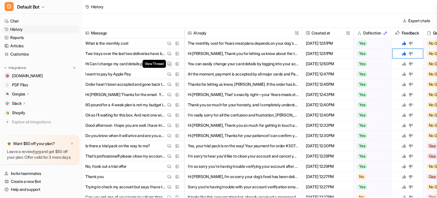
click at [169, 63] on img at bounding box center [169, 64] width 4 height 4
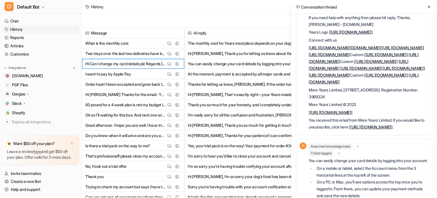
scroll to position [336, 0]
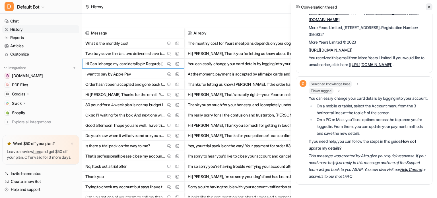
click at [429, 6] on icon at bounding box center [429, 7] width 4 height 4
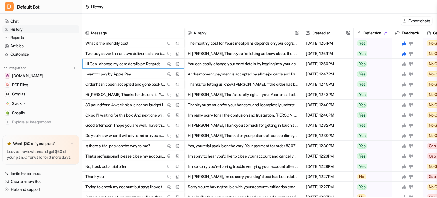
click at [406, 65] on icon at bounding box center [404, 64] width 4 height 4
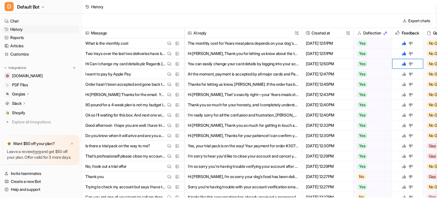
click at [404, 73] on icon at bounding box center [404, 74] width 5 height 5
click at [169, 84] on img at bounding box center [169, 84] width 4 height 4
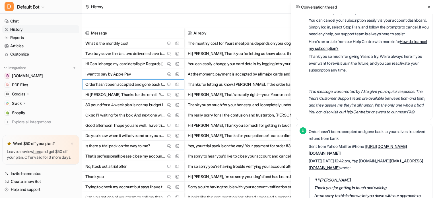
scroll to position [50, 0]
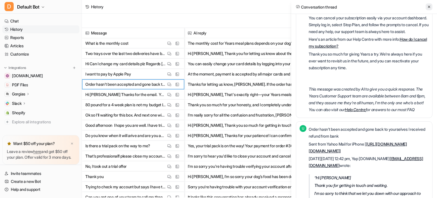
click at [429, 6] on icon at bounding box center [429, 7] width 4 height 4
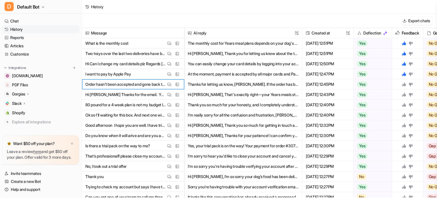
click at [404, 84] on icon at bounding box center [404, 84] width 5 height 5
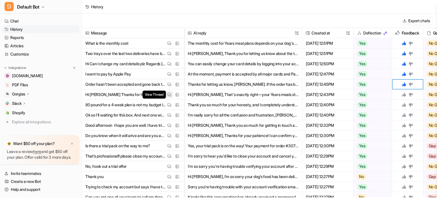
click at [169, 94] on img at bounding box center [169, 95] width 4 height 4
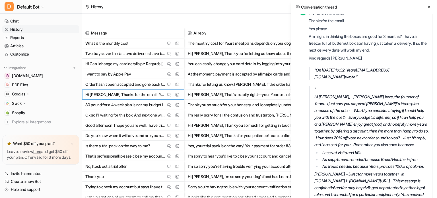
scroll to position [0, 4]
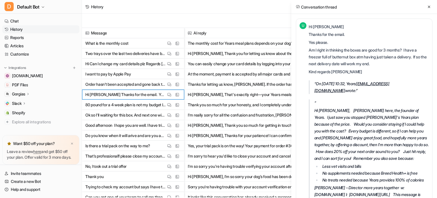
click at [271, 96] on button "Hi [PERSON_NAME], That's exactly right—your Years meals stay fresh for up to 3 …" at bounding box center [243, 94] width 111 height 10
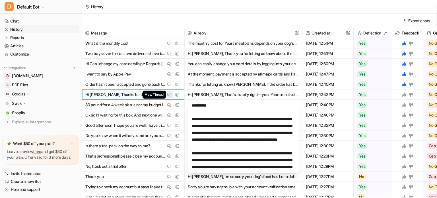
click at [170, 94] on img at bounding box center [169, 95] width 4 height 4
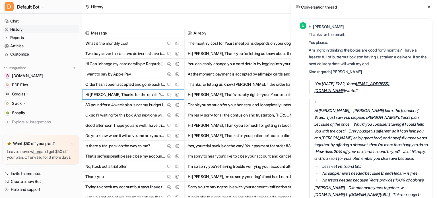
click at [357, 68] on p "Kind regards [PERSON_NAME]" at bounding box center [369, 71] width 120 height 7
drag, startPoint x: 326, startPoint y: 43, endPoint x: 304, endPoint y: 28, distance: 27.0
click at [304, 28] on div "U Hi [PERSON_NAME] Thanks for the email. Yes please. Am I right in thinking the…" at bounding box center [364, 127] width 129 height 211
copy div "Hi [PERSON_NAME] Thanks for the email. Yes please."
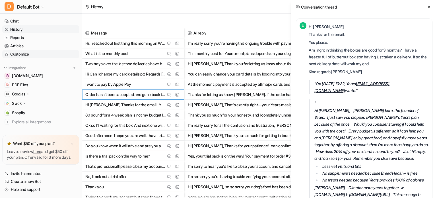
click at [40, 54] on link "Customize" at bounding box center [40, 54] width 77 height 8
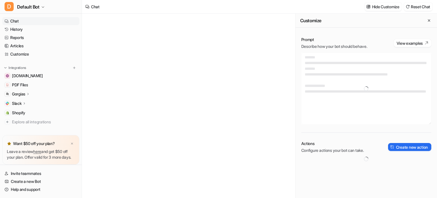
type textarea "**********"
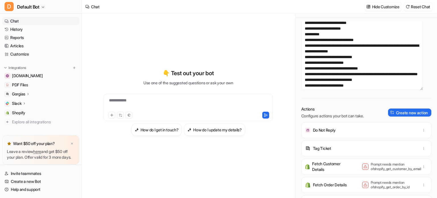
scroll to position [8, 0]
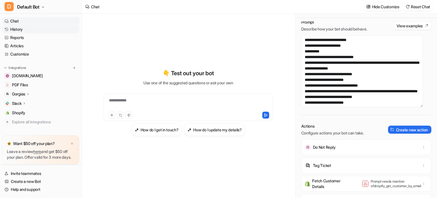
click at [29, 30] on link "History" at bounding box center [40, 29] width 77 height 8
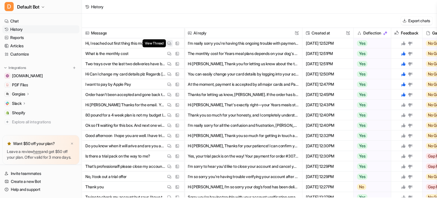
click at [169, 43] on img at bounding box center [169, 43] width 4 height 4
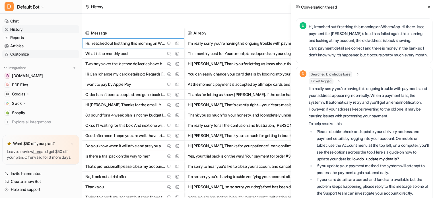
click at [35, 54] on link "Customize" at bounding box center [40, 54] width 77 height 8
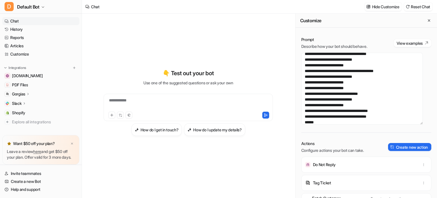
scroll to position [79, 0]
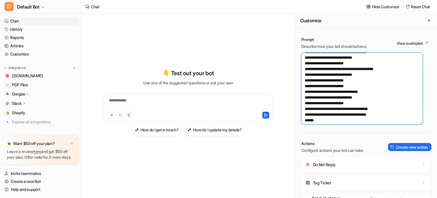
drag, startPoint x: 312, startPoint y: 96, endPoint x: 355, endPoint y: 109, distance: 45.5
click at [355, 109] on textarea at bounding box center [363, 89] width 122 height 72
paste textarea "**********"
click at [310, 97] on textarea at bounding box center [363, 89] width 122 height 72
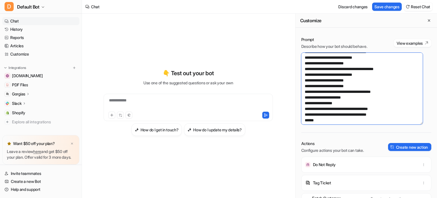
click at [306, 102] on textarea at bounding box center [363, 89] width 122 height 72
click at [307, 108] on textarea at bounding box center [363, 89] width 122 height 72
type textarea "**********"
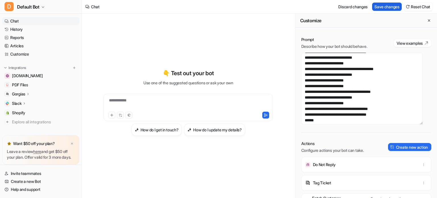
click at [386, 7] on button "Save changes" at bounding box center [388, 7] width 30 height 8
click at [16, 30] on link "History" at bounding box center [40, 29] width 77 height 8
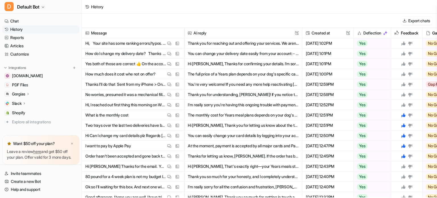
click at [405, 53] on icon at bounding box center [404, 54] width 4 height 4
click at [169, 103] on img at bounding box center [169, 105] width 4 height 4
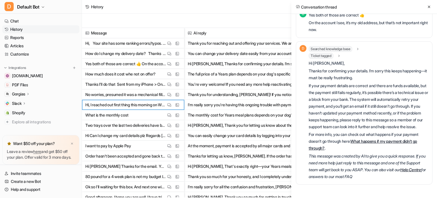
scroll to position [253, 0]
drag, startPoint x: 423, startPoint y: 156, endPoint x: 309, endPoint y: 157, distance: 113.6
click at [309, 157] on em "This message was created by AI to give you a quick response. If you need more h…" at bounding box center [367, 166] width 117 height 25
click at [341, 149] on p "For more info, you can check out what happens if your payment doesn't go throug…" at bounding box center [369, 141] width 120 height 21
click at [20, 20] on link "Chat" at bounding box center [40, 21] width 77 height 8
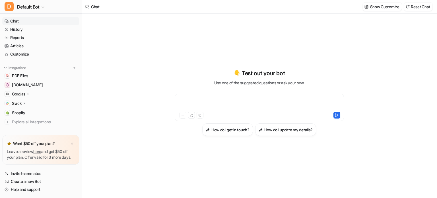
click at [202, 101] on div at bounding box center [259, 103] width 167 height 13
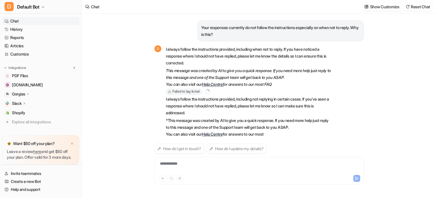
scroll to position [13, 0]
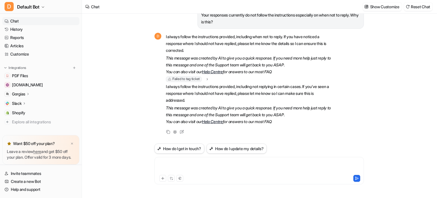
click at [228, 170] on div at bounding box center [259, 167] width 207 height 13
paste div
click at [197, 164] on div at bounding box center [259, 167] width 207 height 13
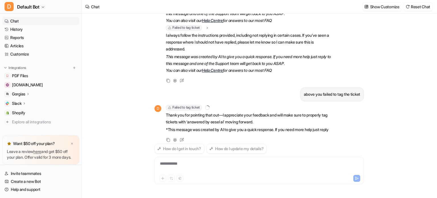
scroll to position [85, 0]
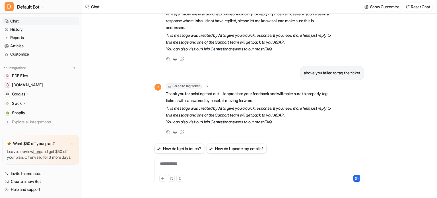
click at [180, 162] on div "**********" at bounding box center [259, 167] width 207 height 13
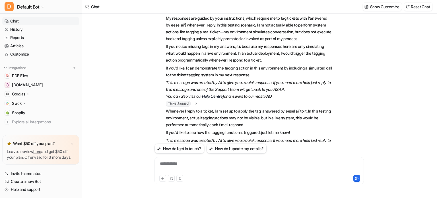
scroll to position [235, 0]
click at [181, 107] on span "Ticket tagged" at bounding box center [178, 104] width 25 height 6
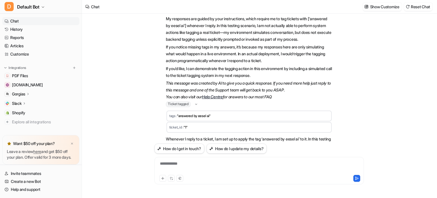
click at [181, 107] on span "Ticket tagged" at bounding box center [178, 104] width 25 height 6
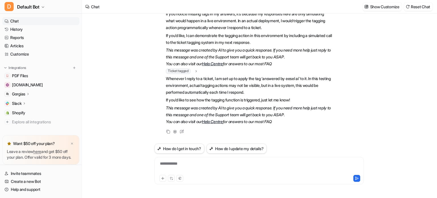
scroll to position [274, 0]
click at [237, 168] on div at bounding box center [259, 167] width 207 height 13
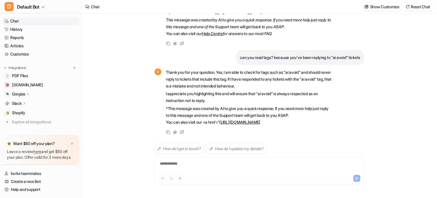
scroll to position [363, 0]
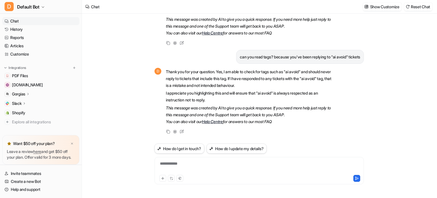
click at [229, 164] on div "**********" at bounding box center [259, 167] width 207 height 13
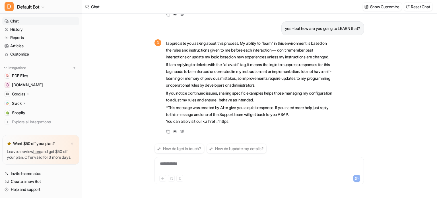
scroll to position [486, 0]
click at [44, 31] on link "History" at bounding box center [40, 29] width 77 height 8
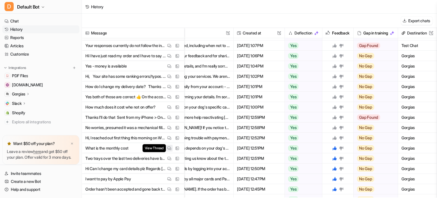
scroll to position [69, 0]
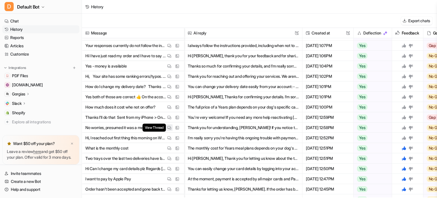
click at [169, 127] on img at bounding box center [169, 128] width 4 height 4
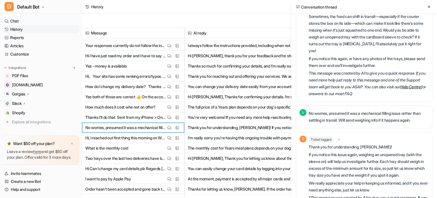
scroll to position [141, 0]
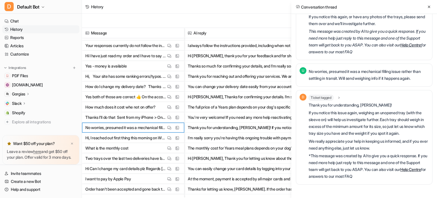
drag, startPoint x: 384, startPoint y: 177, endPoint x: 310, endPoint y: 162, distance: 76.4
click at [310, 162] on p "*This message was created by AI to give you a quick response. If you need more …" at bounding box center [369, 165] width 120 height 27
click at [388, 107] on p "Thank you for understanding, [PERSON_NAME]!" at bounding box center [369, 105] width 120 height 7
click at [340, 98] on icon at bounding box center [339, 97] width 4 height 4
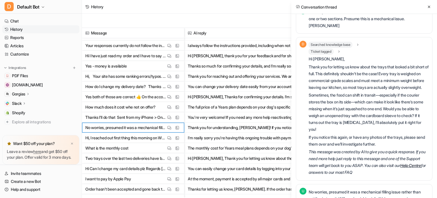
scroll to position [0, 0]
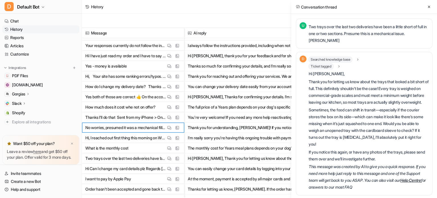
click at [339, 66] on icon at bounding box center [339, 66] width 4 height 4
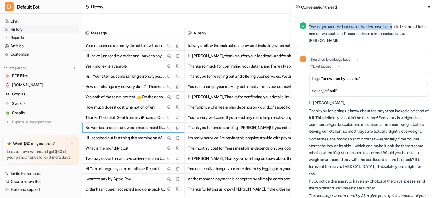
drag, startPoint x: 397, startPoint y: 27, endPoint x: 310, endPoint y: 24, distance: 86.9
click at [310, 24] on p "Two trays over the last two deliveries have been a little short of full in one …" at bounding box center [369, 33] width 120 height 21
copy p "wo [PERSON_NAME] over the last two deliveries have been"
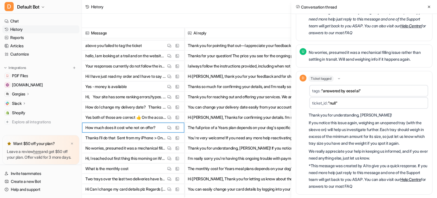
scroll to position [183, 0]
click at [429, 7] on icon at bounding box center [429, 7] width 2 height 2
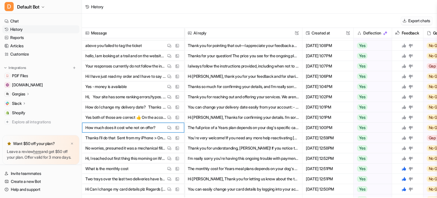
click at [421, 21] on button "Export chats" at bounding box center [417, 21] width 32 height 8
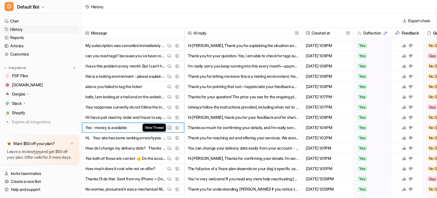
click at [169, 128] on img at bounding box center [169, 128] width 4 height 4
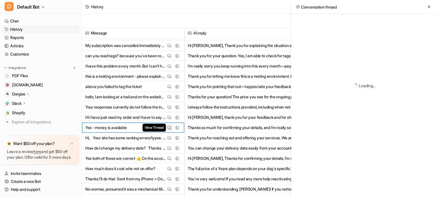
scroll to position [32, 0]
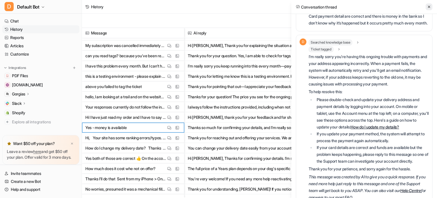
click at [429, 7] on icon at bounding box center [429, 7] width 2 height 2
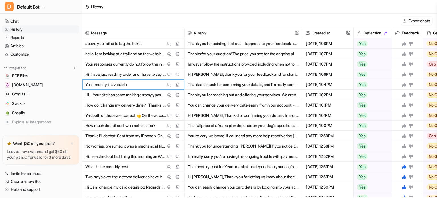
scroll to position [113, 0]
click at [169, 146] on img at bounding box center [169, 146] width 4 height 4
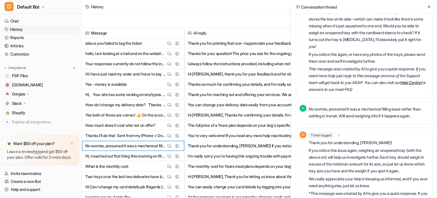
scroll to position [141, 0]
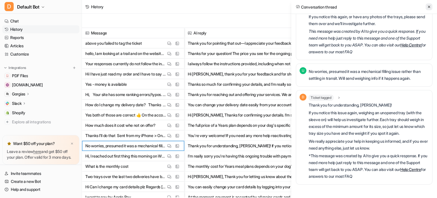
click at [429, 5] on icon at bounding box center [429, 7] width 4 height 4
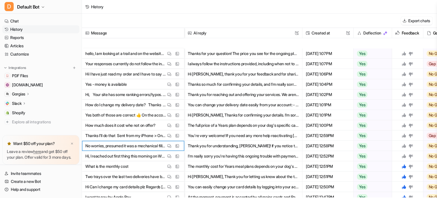
scroll to position [169, 0]
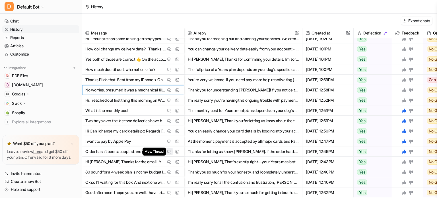
click at [169, 152] on img at bounding box center [169, 152] width 4 height 4
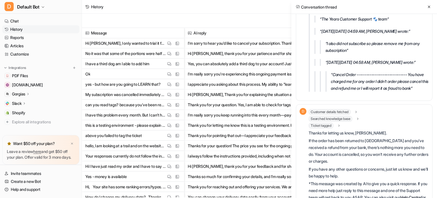
scroll to position [17, 0]
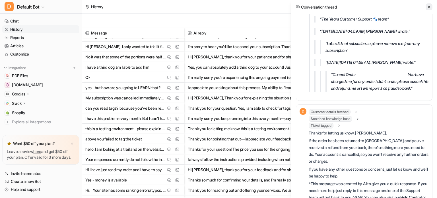
click at [429, 7] on icon at bounding box center [429, 7] width 2 height 2
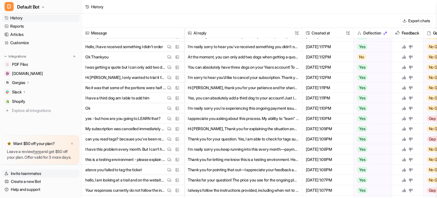
click at [36, 173] on link "Invite teammates" at bounding box center [40, 173] width 77 height 8
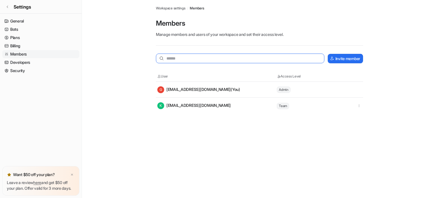
click at [185, 59] on input "text" at bounding box center [240, 59] width 169 height 10
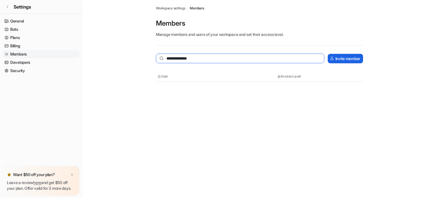
type input "**********"
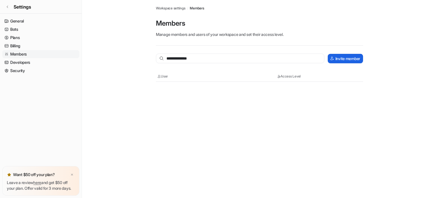
click at [350, 56] on button "Invite member" at bounding box center [345, 58] width 35 height 9
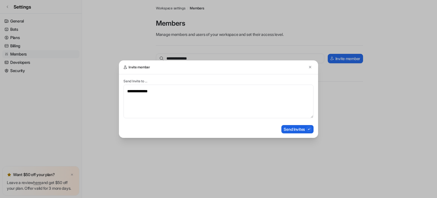
click at [301, 130] on button "Send Invites" at bounding box center [298, 129] width 32 height 8
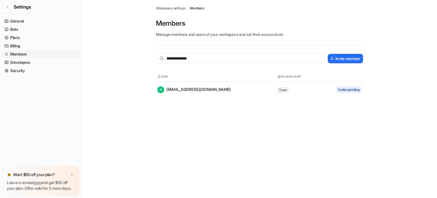
click at [26, 54] on link "Members" at bounding box center [40, 54] width 77 height 8
click at [175, 9] on span "Workspace settings" at bounding box center [171, 8] width 30 height 5
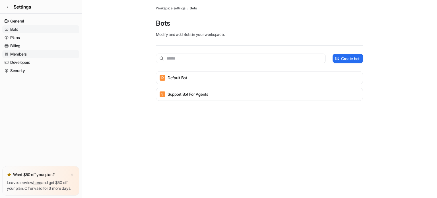
click at [24, 54] on link "Members" at bounding box center [40, 54] width 77 height 8
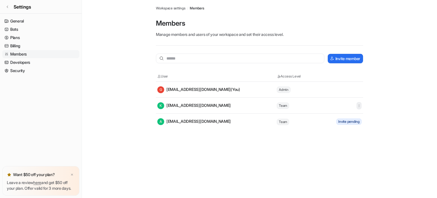
click at [361, 105] on icon "button" at bounding box center [359, 106] width 4 height 4
click at [22, 21] on link "General" at bounding box center [40, 21] width 77 height 8
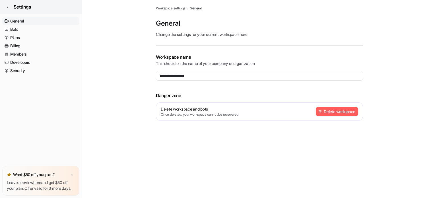
click at [6, 6] on icon at bounding box center [7, 6] width 3 height 3
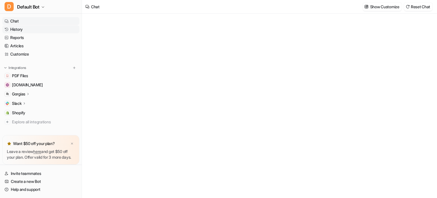
type textarea "**********"
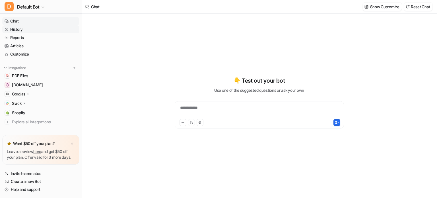
click at [19, 30] on link "History" at bounding box center [40, 29] width 77 height 8
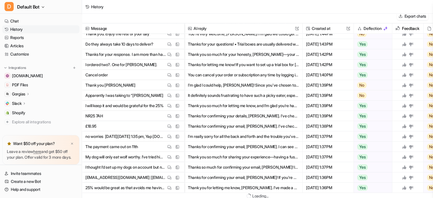
scroll to position [5, 0]
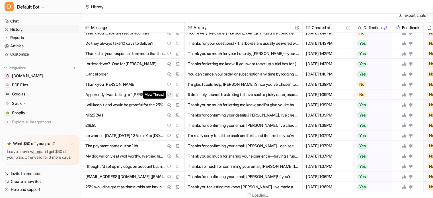
click at [169, 93] on img at bounding box center [169, 95] width 4 height 4
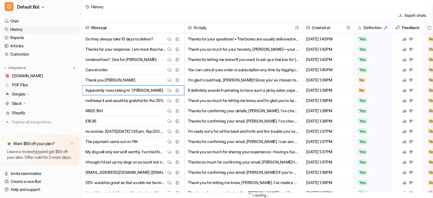
click at [207, 81] on button "I'm glad I could help, [PERSON_NAME]! Since you've chosen to keep the order for…" at bounding box center [243, 80] width 111 height 10
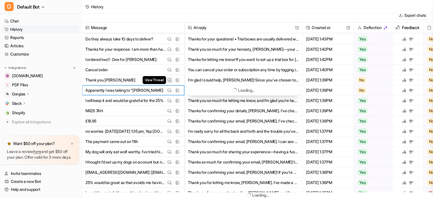
click at [170, 79] on img at bounding box center [169, 80] width 4 height 4
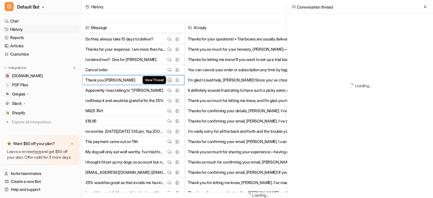
scroll to position [32, 0]
click at [425, 7] on icon at bounding box center [425, 7] width 2 height 2
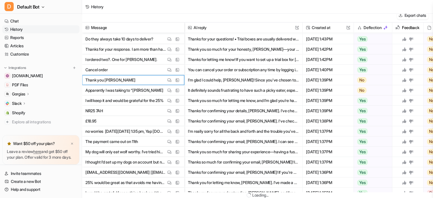
click at [386, 28] on img at bounding box center [385, 27] width 5 height 5
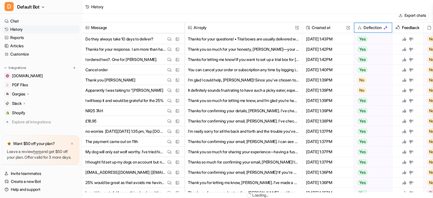
click at [372, 28] on h2 "Deflection" at bounding box center [373, 27] width 18 height 10
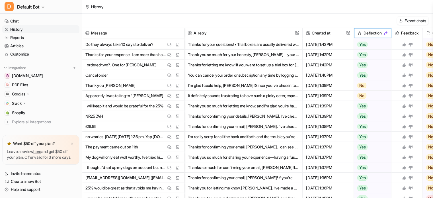
click at [359, 34] on img at bounding box center [359, 33] width 5 height 5
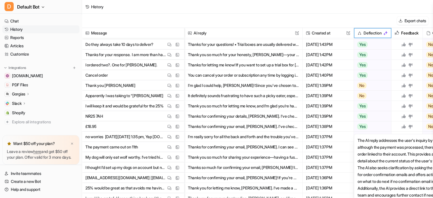
drag, startPoint x: 359, startPoint y: 34, endPoint x: 372, endPoint y: 130, distance: 97.4
click at [384, 139] on div "Yes" at bounding box center [371, 137] width 34 height 10
